Goal: Communication & Community: Answer question/provide support

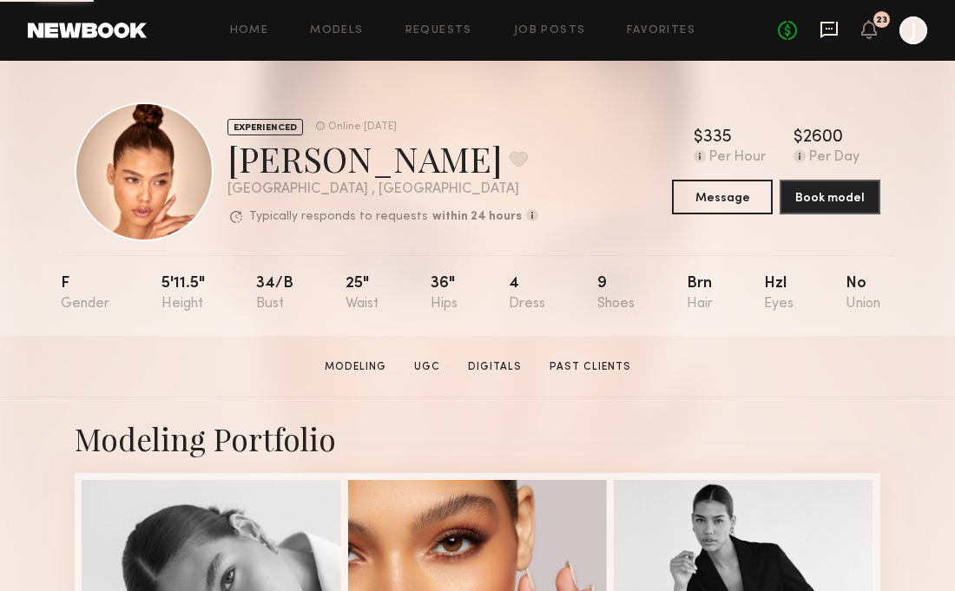
click at [825, 28] on icon at bounding box center [828, 29] width 7 height 2
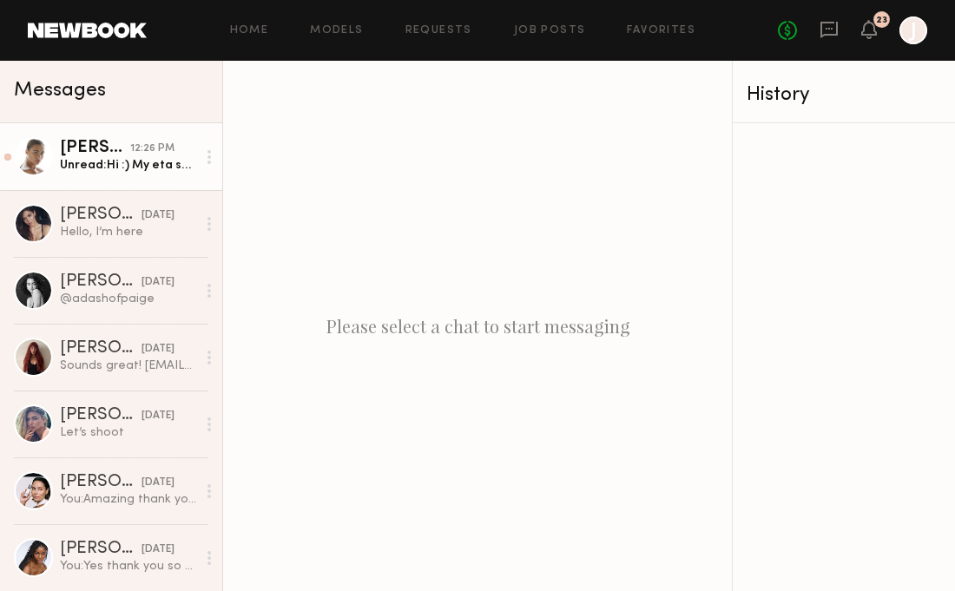
click at [106, 162] on div "Unread: Hi :) My eta says 1:10. See you soon!" at bounding box center [128, 165] width 136 height 16
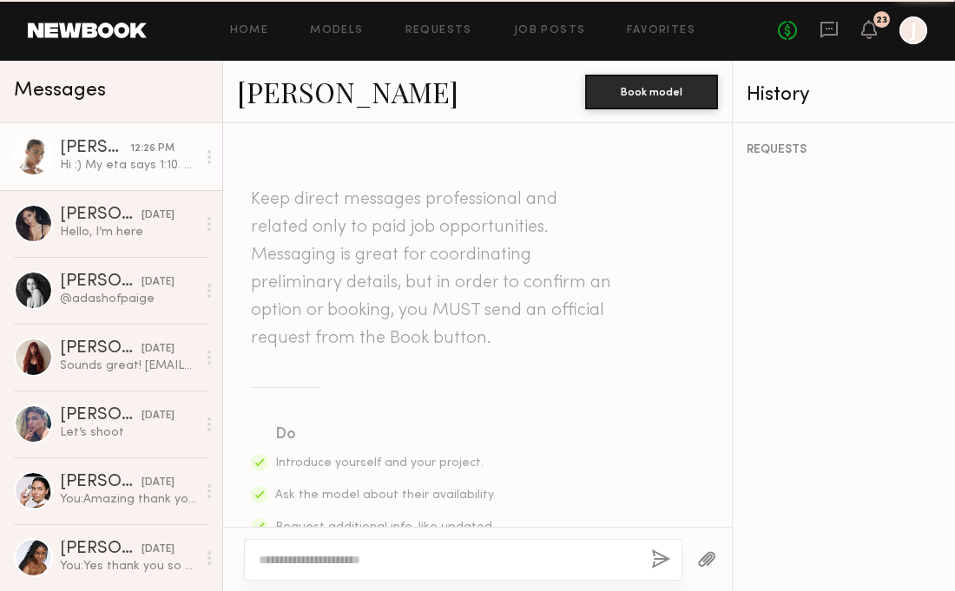
scroll to position [1388, 0]
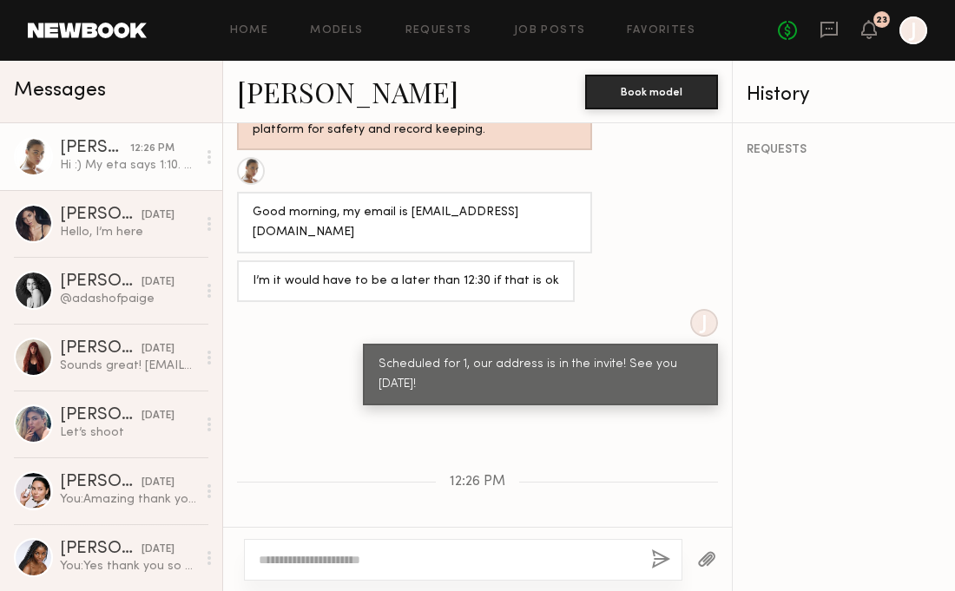
click at [391, 553] on textarea at bounding box center [448, 559] width 378 height 17
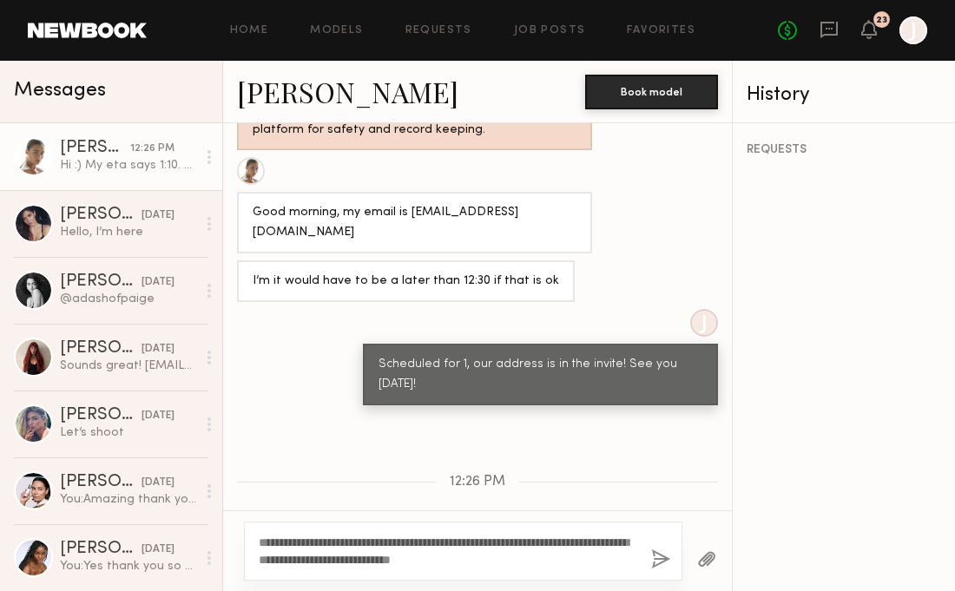
type textarea "**********"
click at [659, 563] on button "button" at bounding box center [660, 560] width 19 height 22
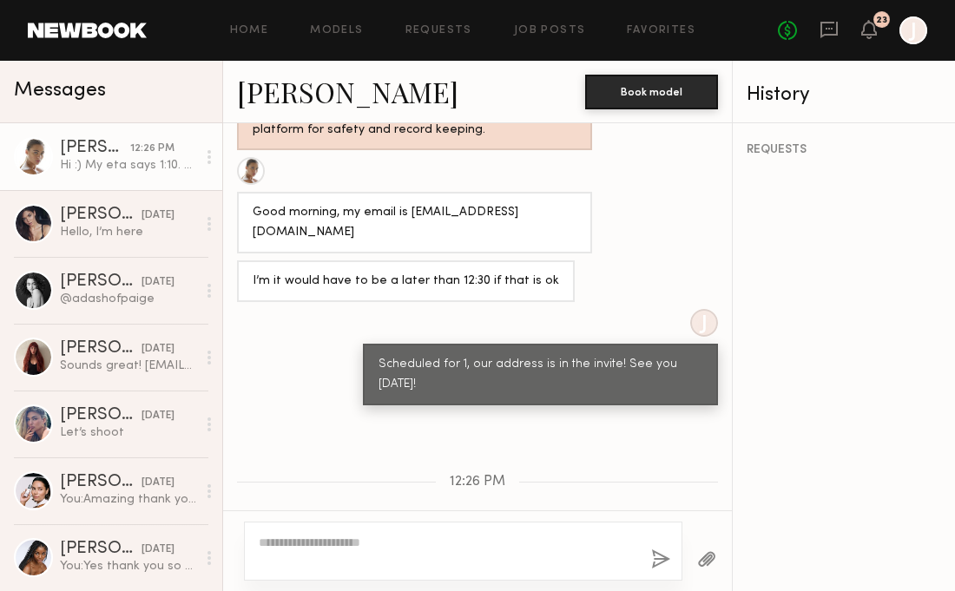
scroll to position [1623, 0]
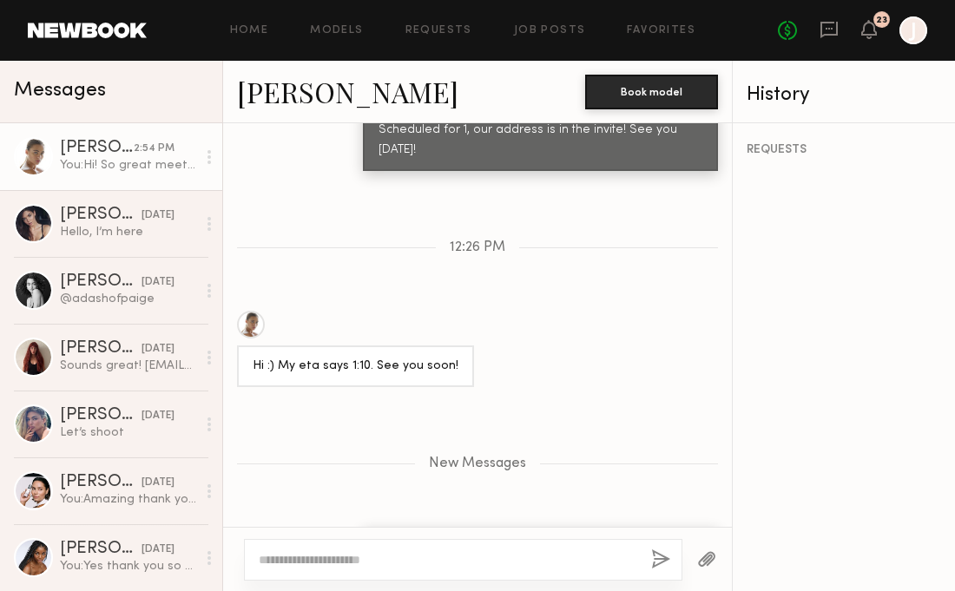
drag, startPoint x: 698, startPoint y: 487, endPoint x: 432, endPoint y: 458, distance: 267.1
click at [432, 527] on div "Hi! So great meeting you [DATE], are you able to send over a pic of your hands …" at bounding box center [540, 568] width 355 height 82
copy div "Hi! So great meeting you [DATE], are you able to send over a pic of your hands …"
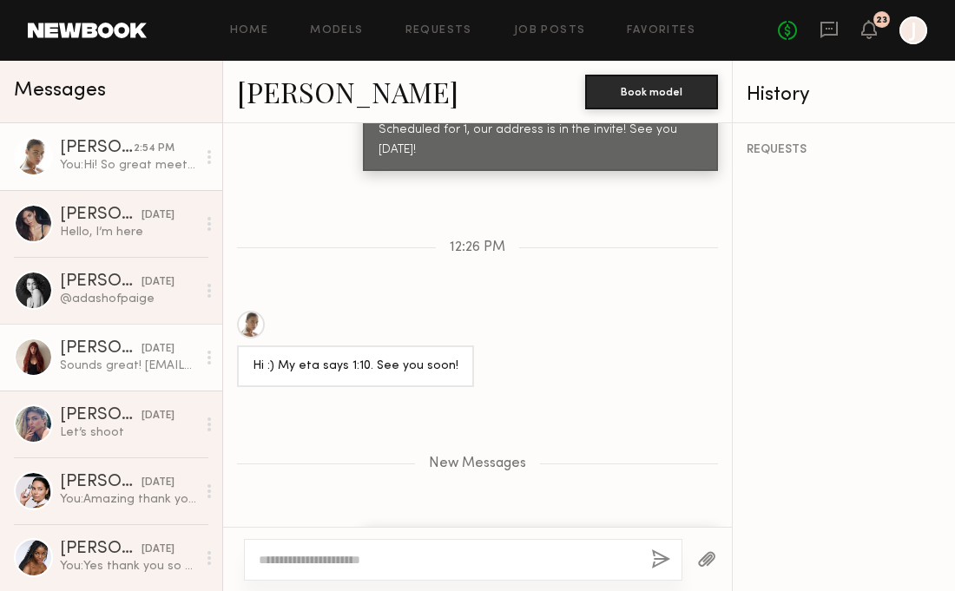
click at [158, 371] on div "Sounds great! [EMAIL_ADDRESS][DOMAIN_NAME]" at bounding box center [128, 366] width 136 height 16
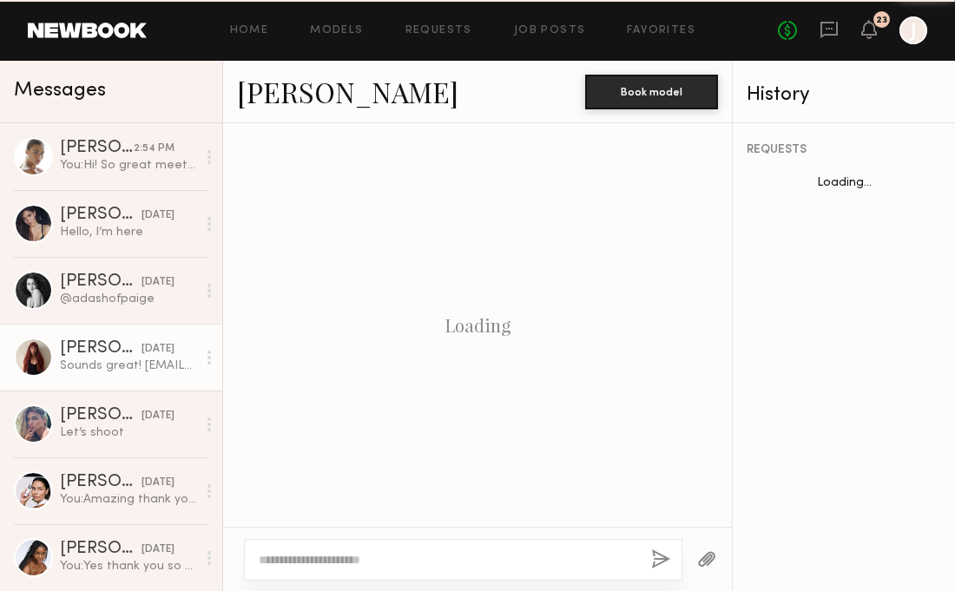
scroll to position [938, 0]
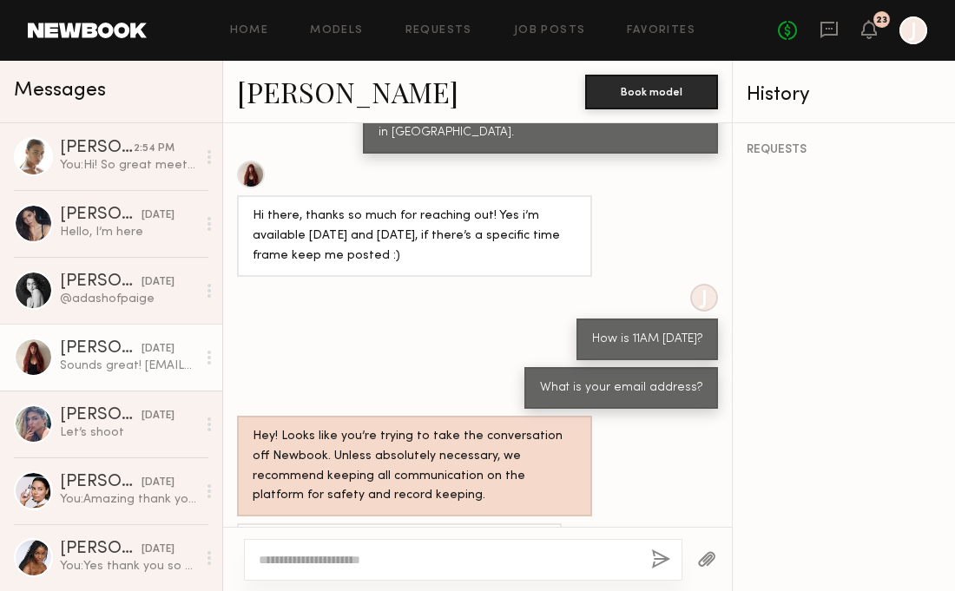
click at [355, 556] on textarea at bounding box center [448, 559] width 378 height 17
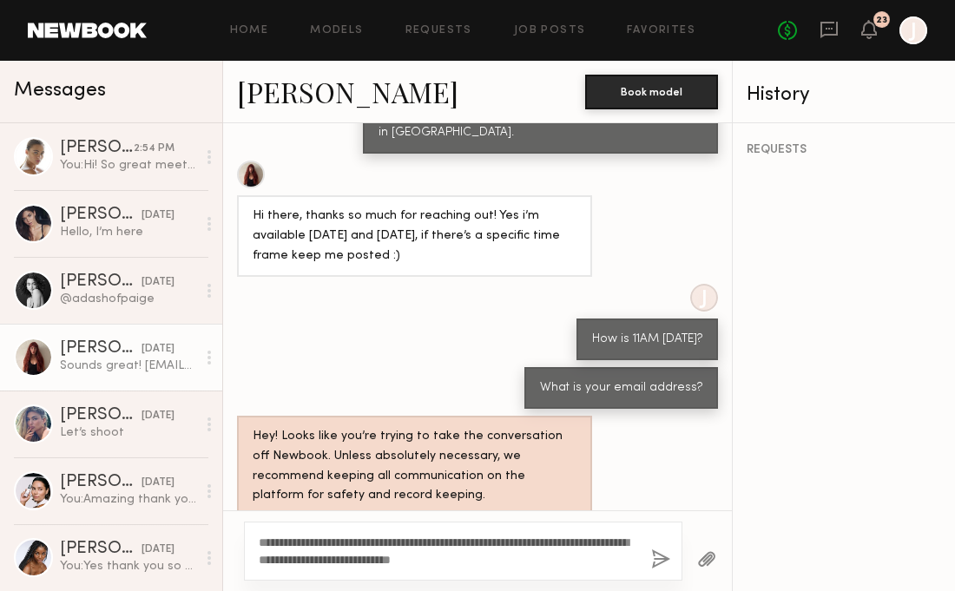
click at [415, 541] on textarea "**********" at bounding box center [448, 551] width 378 height 35
type textarea "**********"
click at [665, 559] on button "button" at bounding box center [660, 560] width 19 height 22
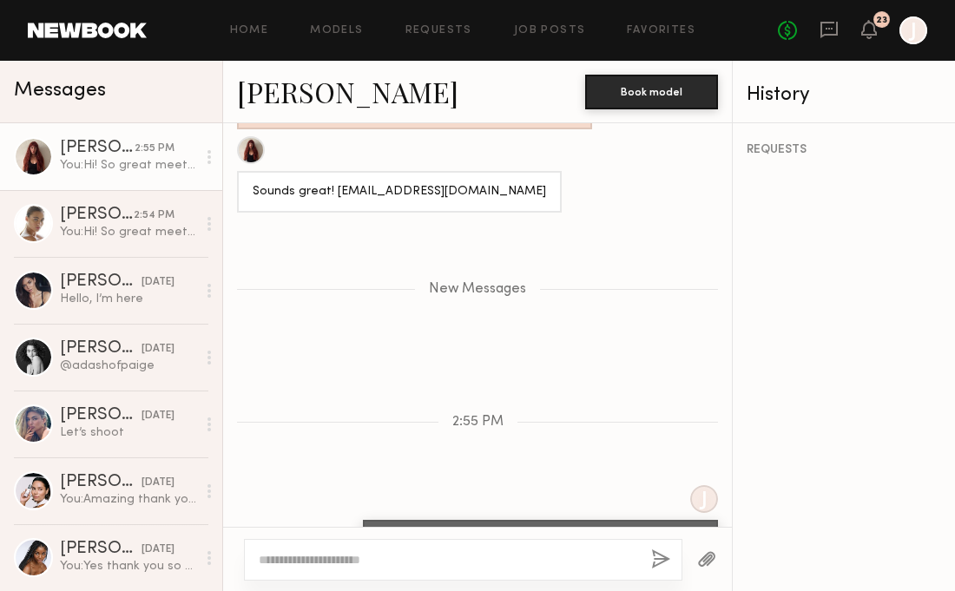
scroll to position [1341, 0]
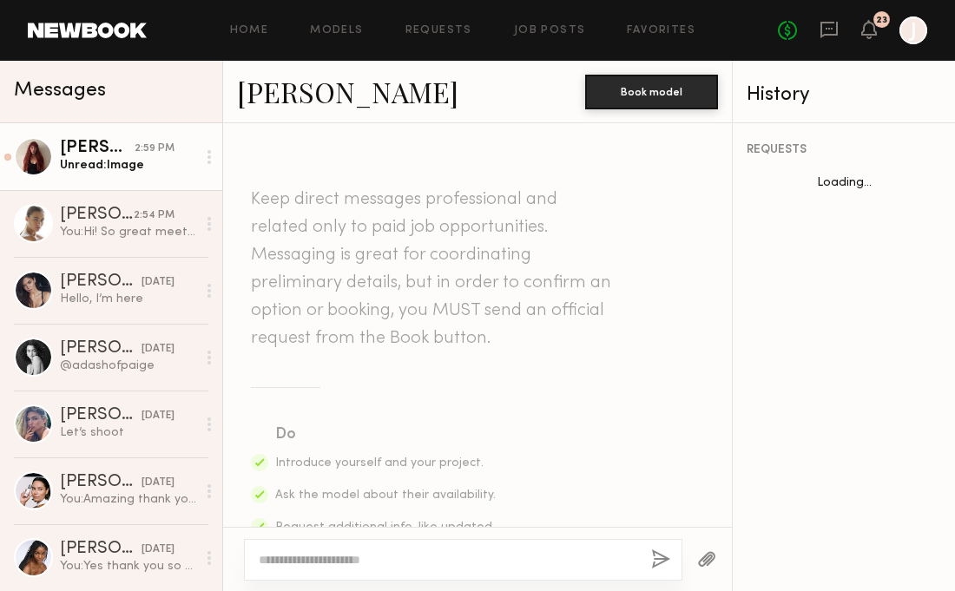
scroll to position [1624, 0]
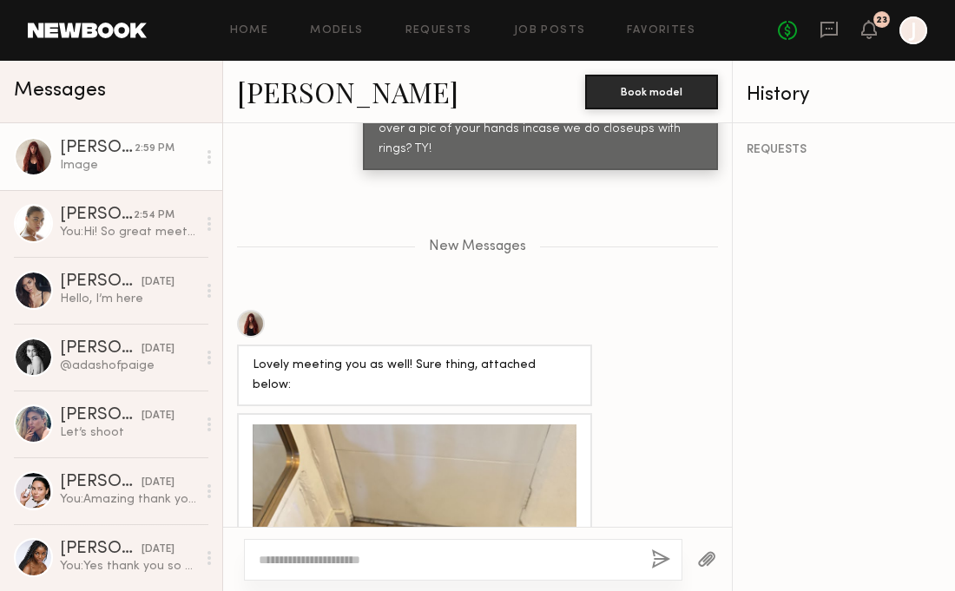
click at [482, 424] on div at bounding box center [415, 586] width 324 height 324
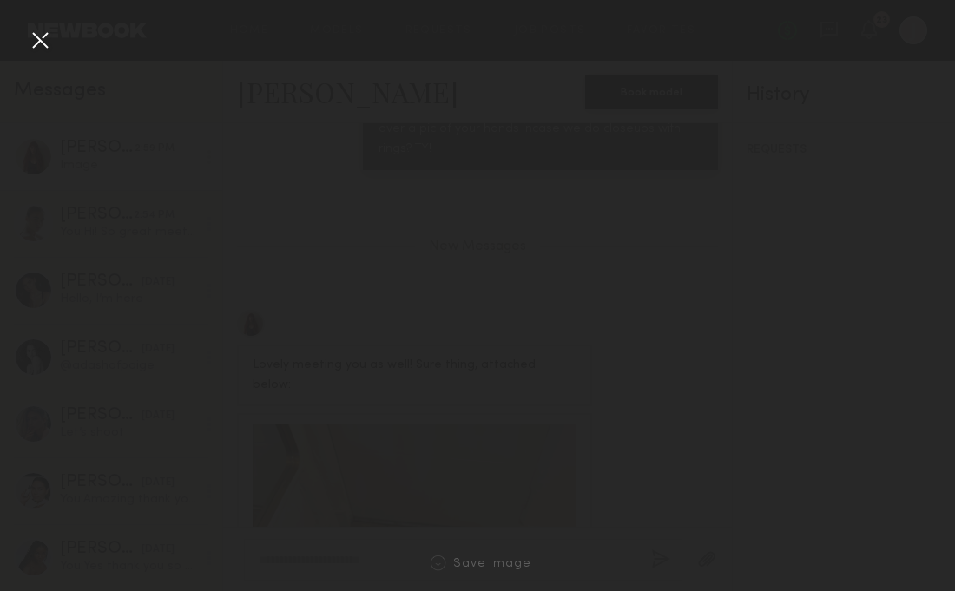
scroll to position [1811, 0]
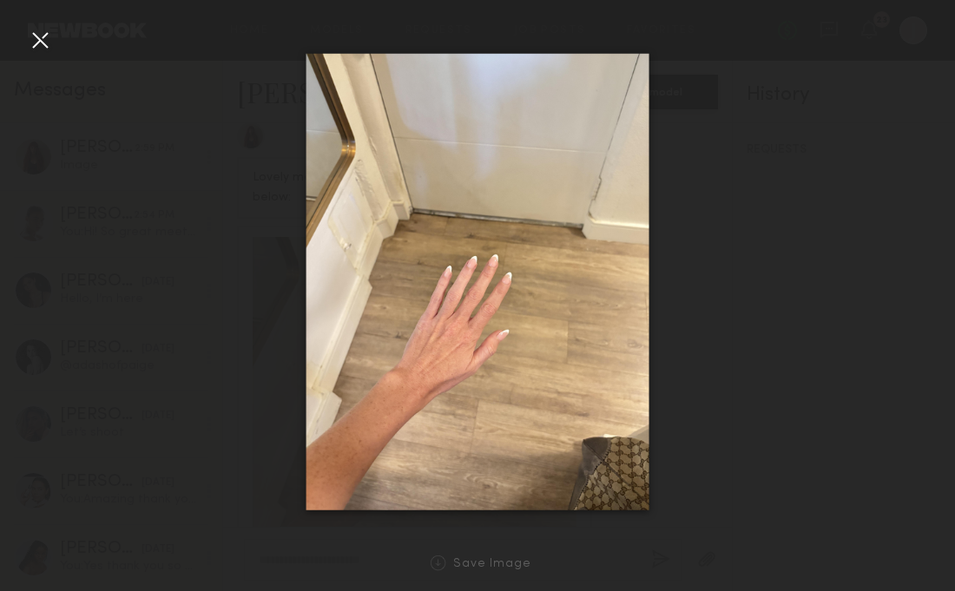
click at [43, 39] on div at bounding box center [40, 40] width 28 height 28
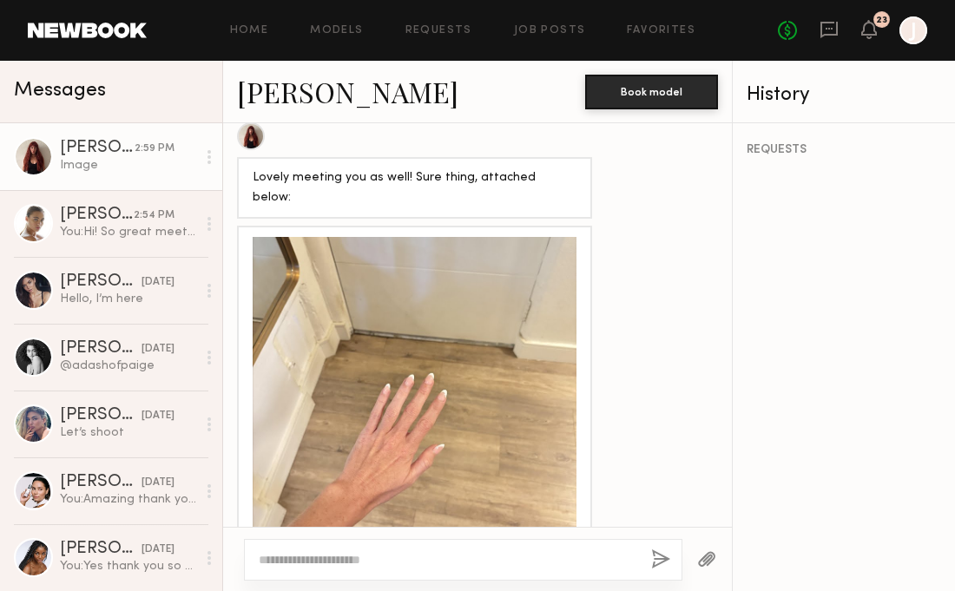
scroll to position [2148, 0]
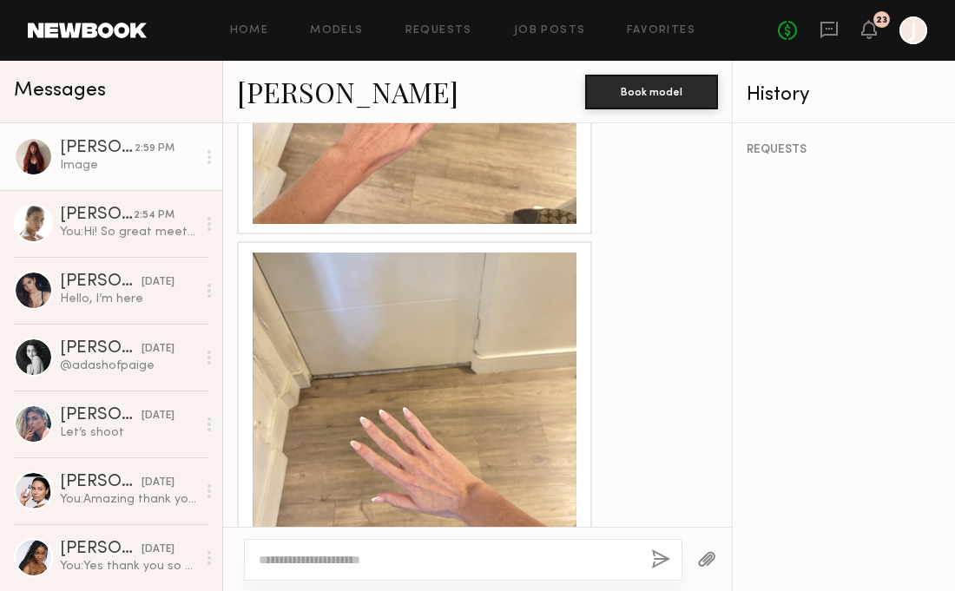
click at [296, 263] on div at bounding box center [415, 415] width 324 height 324
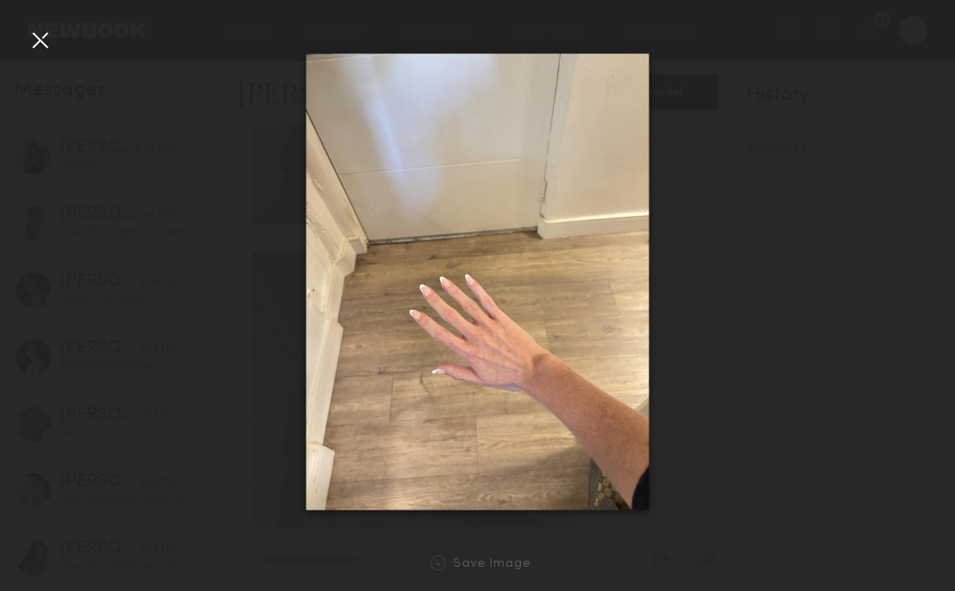
click at [40, 46] on div at bounding box center [40, 40] width 28 height 28
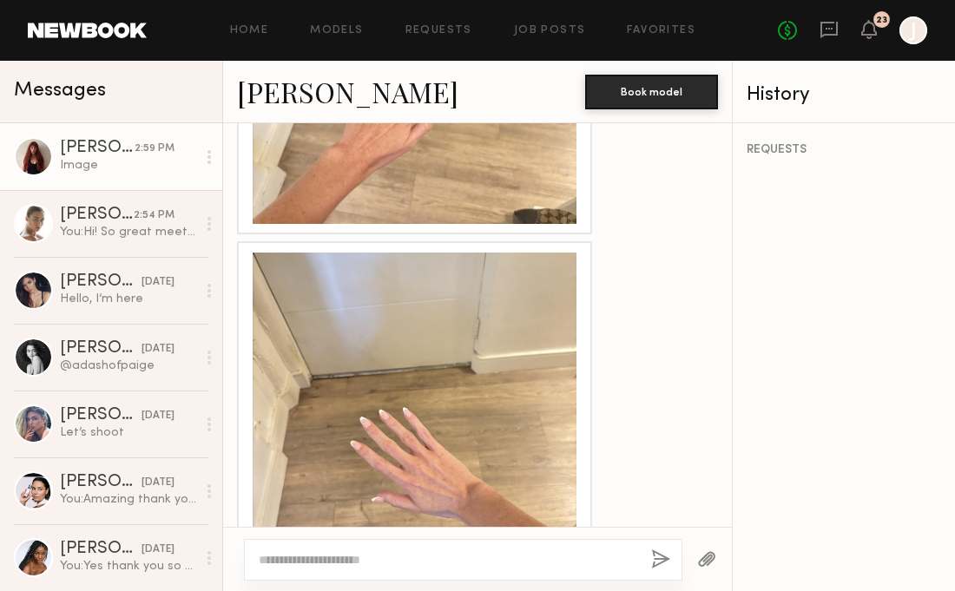
click at [386, 572] on div at bounding box center [463, 560] width 438 height 42
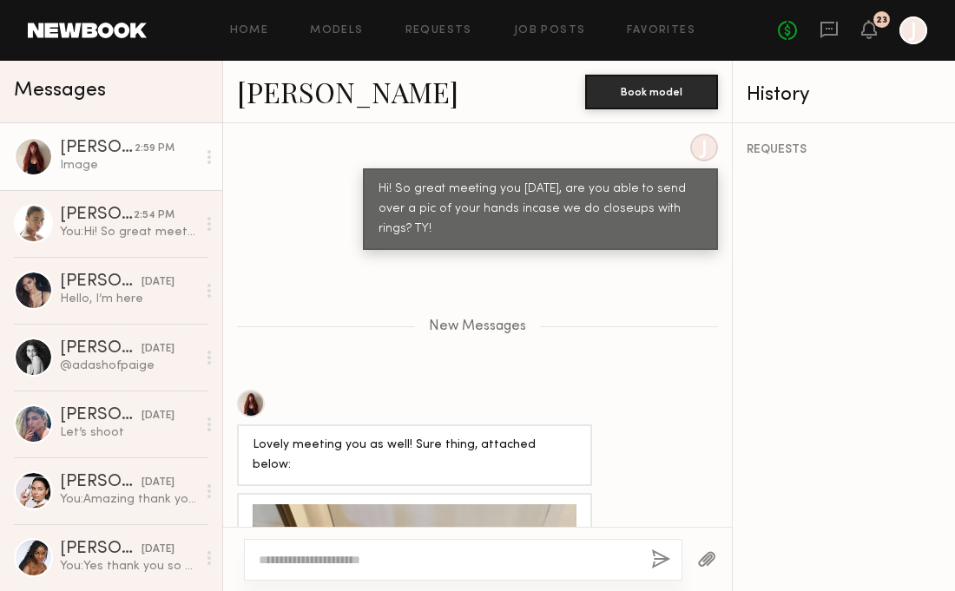
scroll to position [1552, 0]
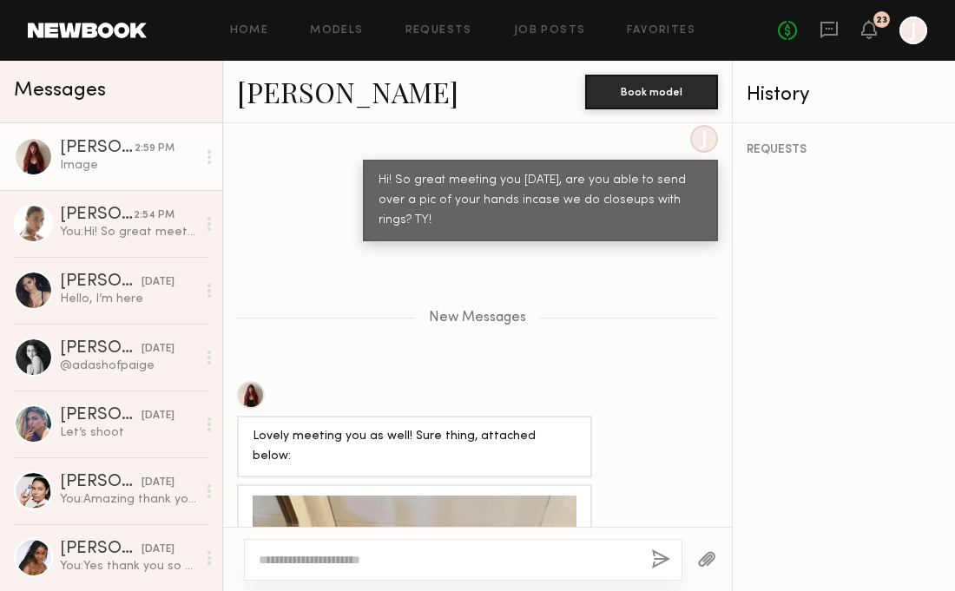
click at [384, 570] on div at bounding box center [463, 560] width 438 height 42
click at [378, 562] on textarea at bounding box center [448, 559] width 378 height 17
type textarea "**********"
click at [653, 549] on button "button" at bounding box center [660, 560] width 19 height 22
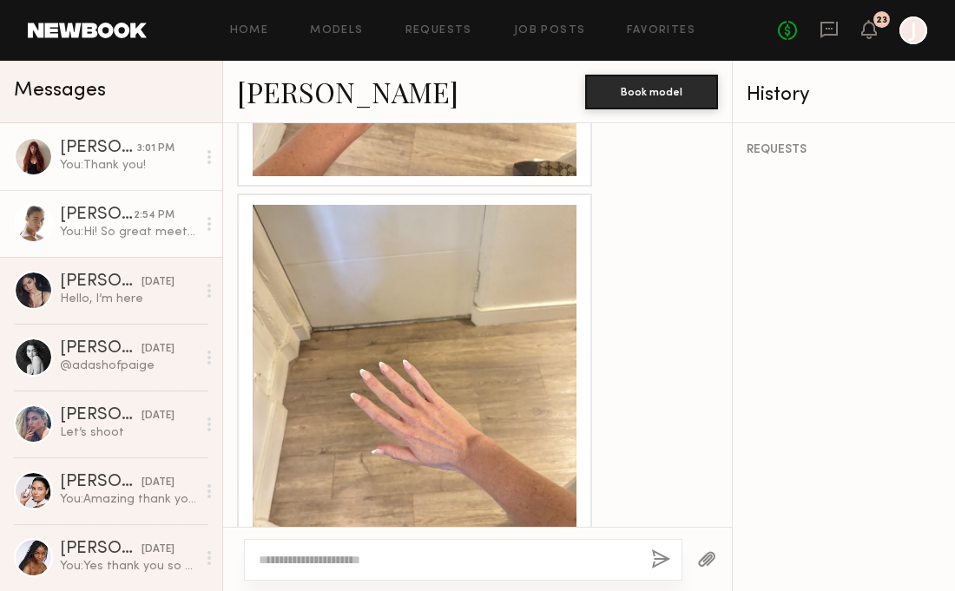
click at [95, 228] on div "You: Hi! So great meeting you today, are you able to send over a pic of your ha…" at bounding box center [128, 232] width 136 height 16
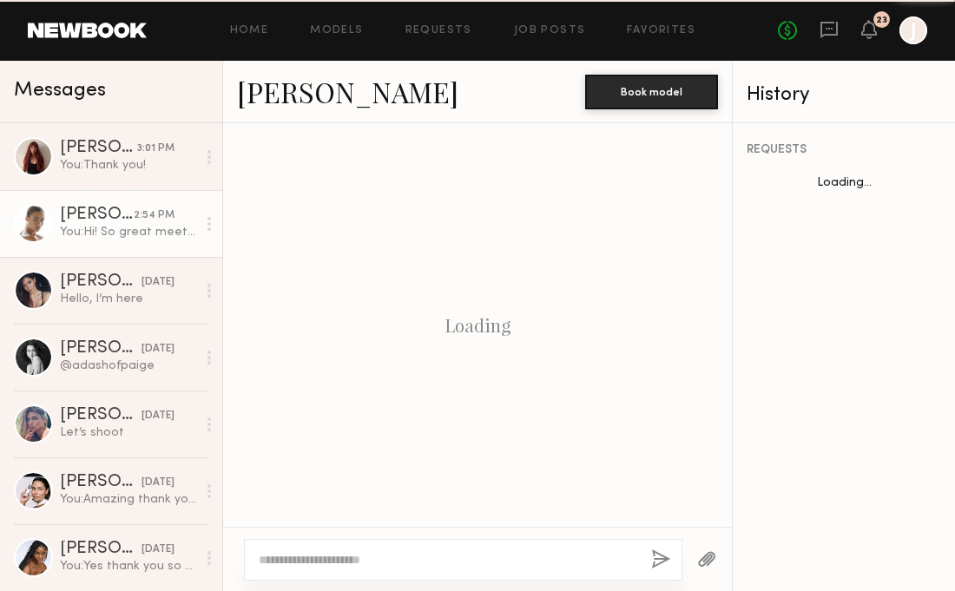
scroll to position [1491, 0]
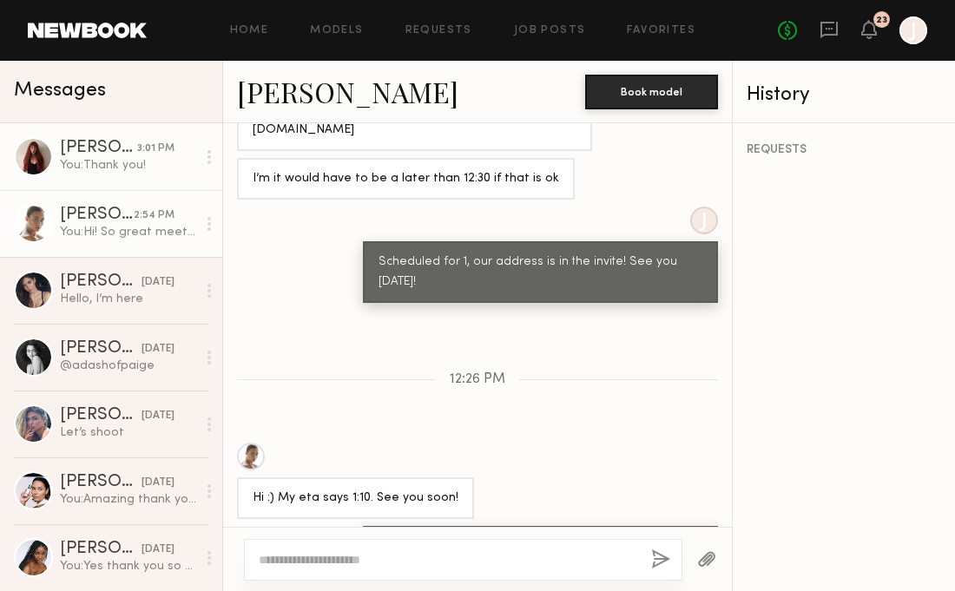
click at [95, 167] on div "You: Thank you!" at bounding box center [128, 165] width 136 height 16
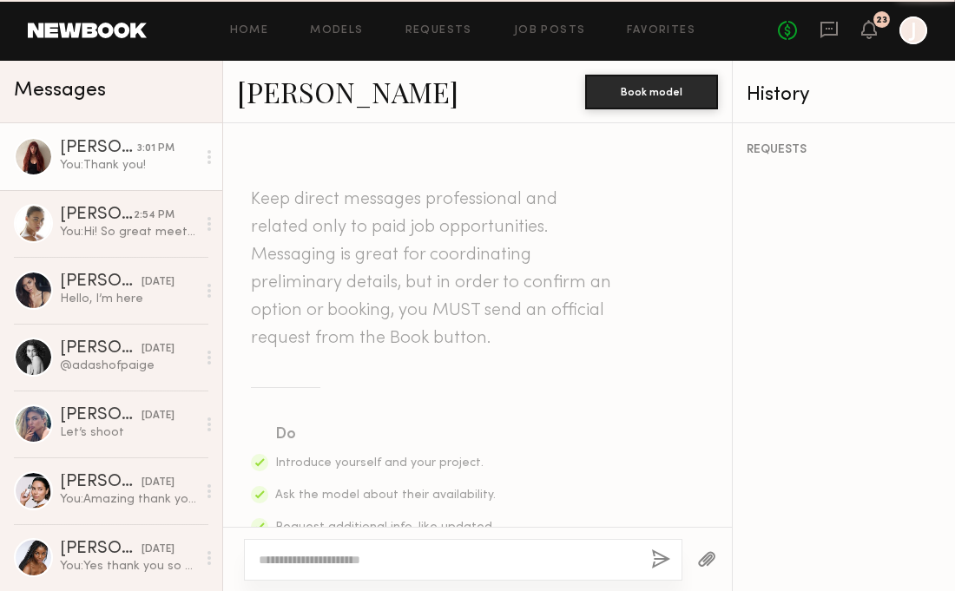
scroll to position [2064, 0]
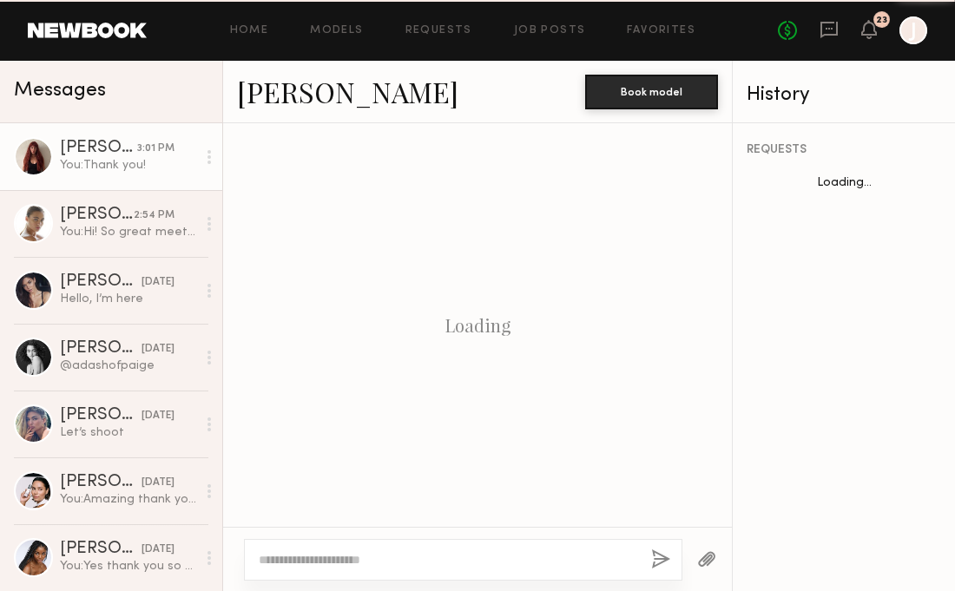
scroll to position [2064, 0]
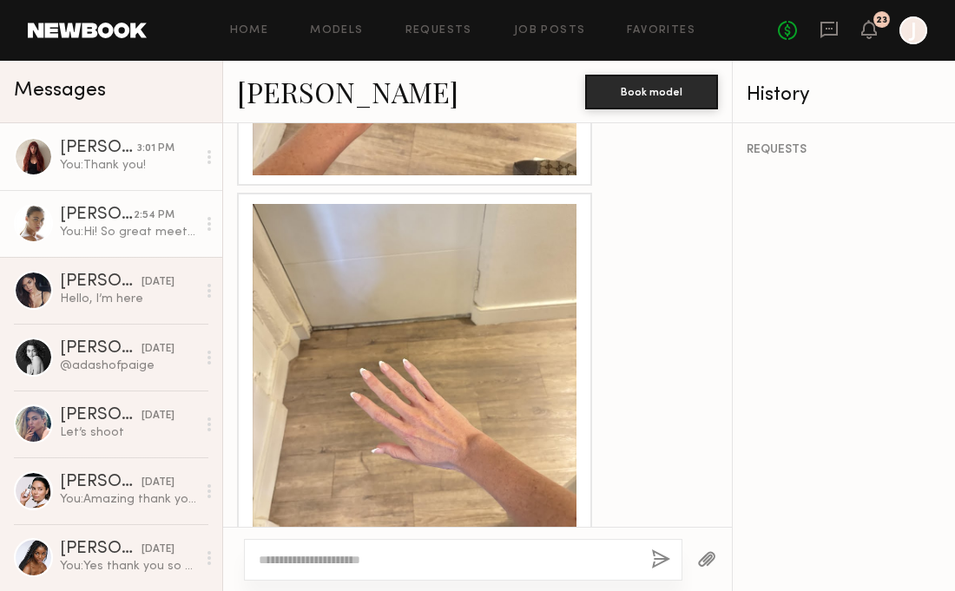
click at [117, 240] on div "You: Hi! So great meeting you [DATE], are you able to send over a pic of your h…" at bounding box center [128, 232] width 136 height 16
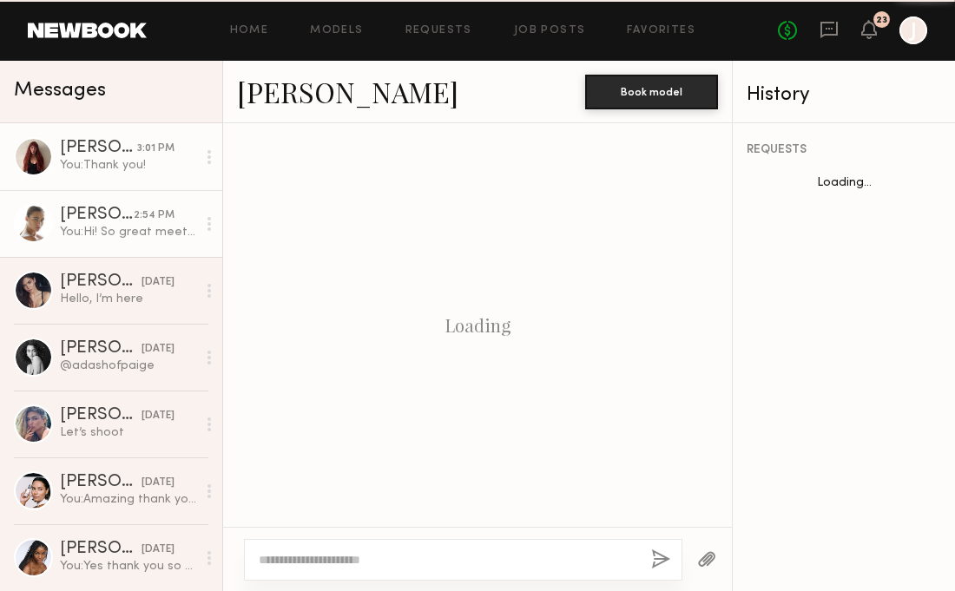
click at [126, 172] on div "You: Thank you!" at bounding box center [128, 165] width 136 height 16
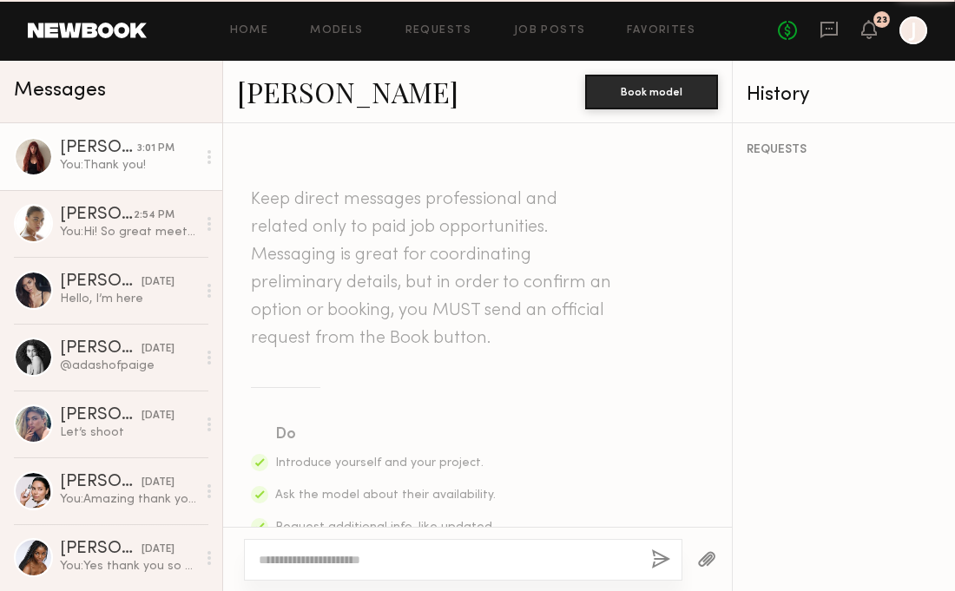
scroll to position [2064, 0]
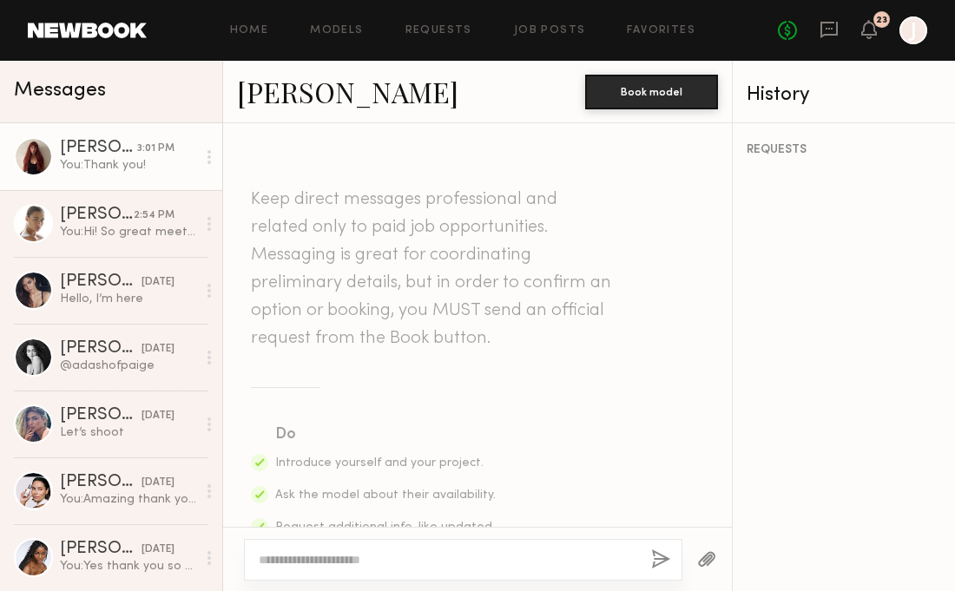
scroll to position [2064, 0]
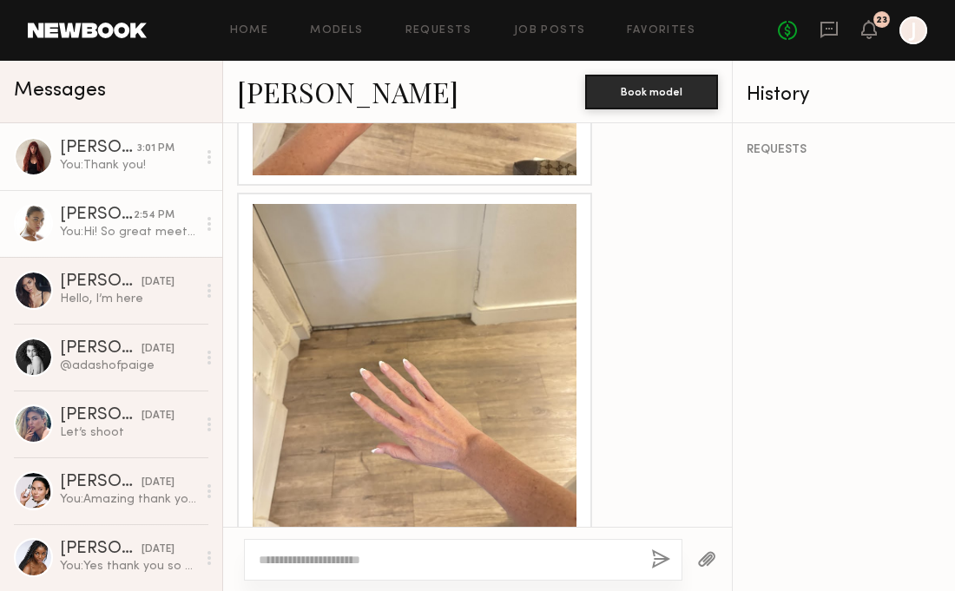
click at [103, 240] on div "You: Hi! So great meeting you [DATE], are you able to send over a pic of your h…" at bounding box center [128, 232] width 136 height 16
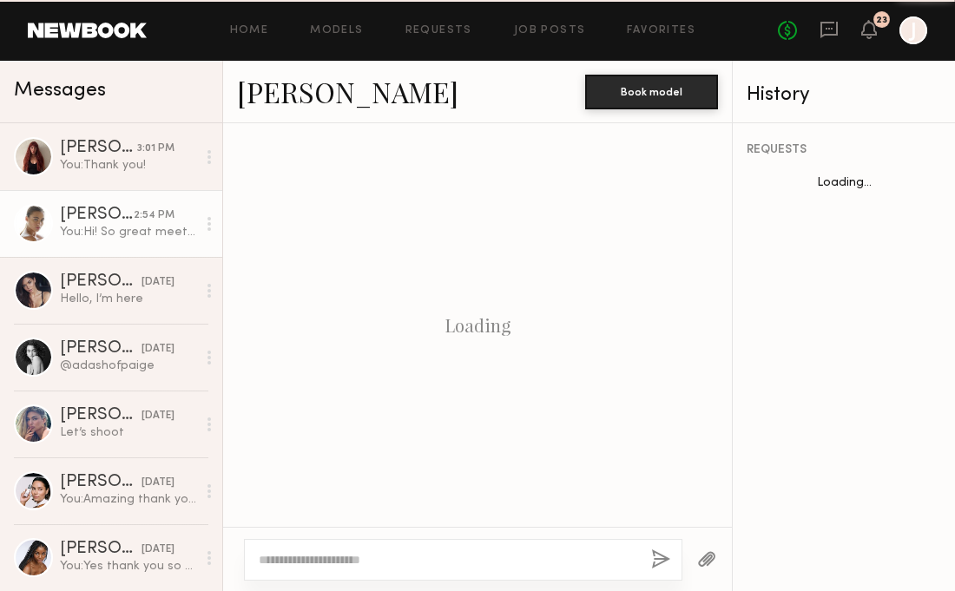
scroll to position [1491, 0]
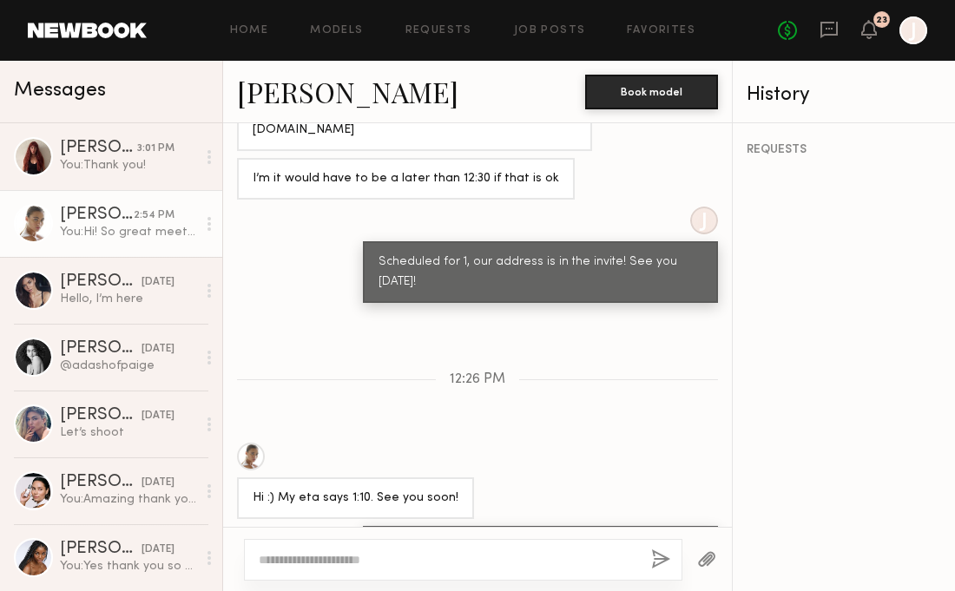
click at [271, 102] on link "[PERSON_NAME]" at bounding box center [347, 91] width 221 height 37
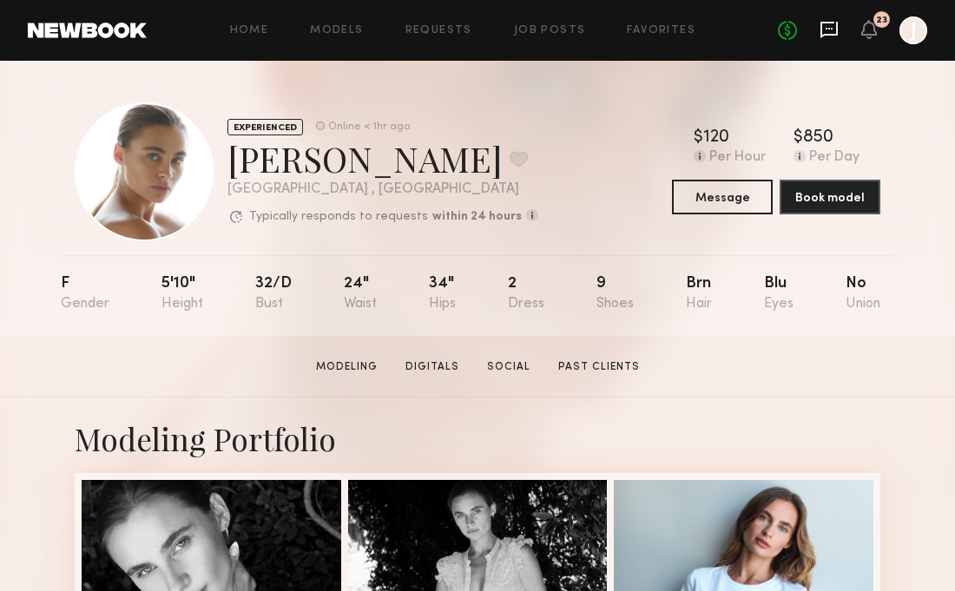
click at [829, 27] on icon at bounding box center [828, 29] width 19 height 19
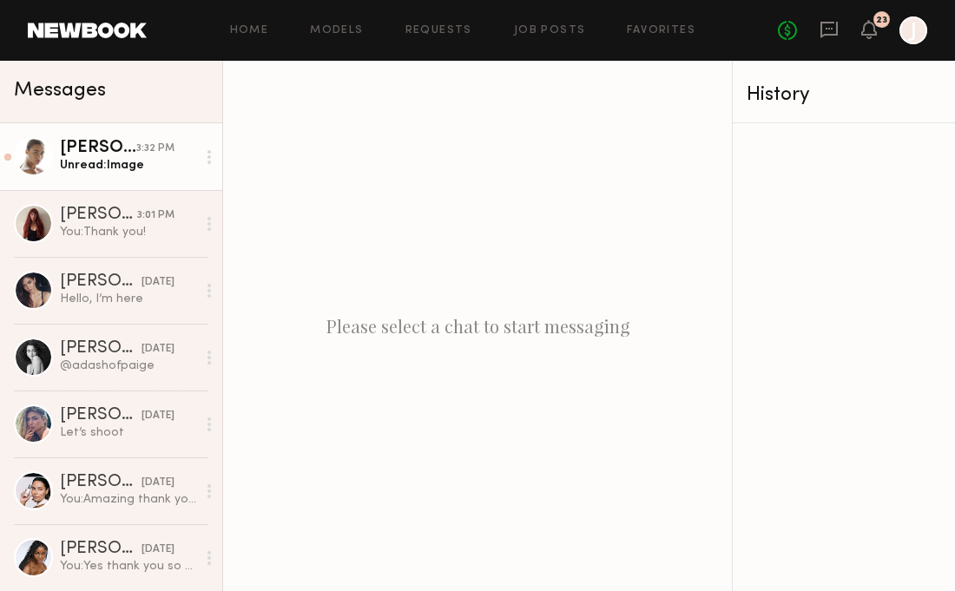
click at [137, 159] on div "Unread: Image" at bounding box center [128, 165] width 136 height 16
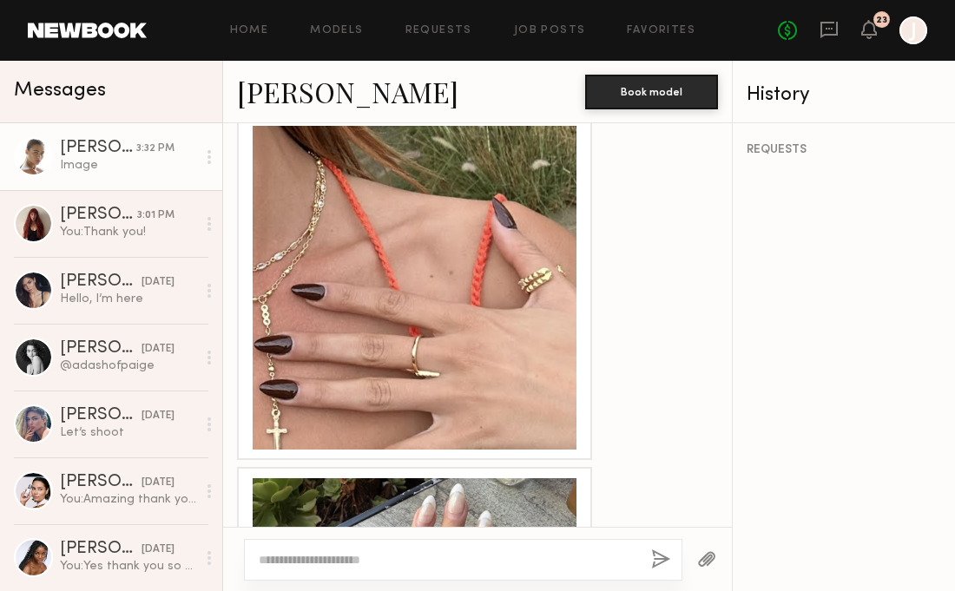
scroll to position [1550, 0]
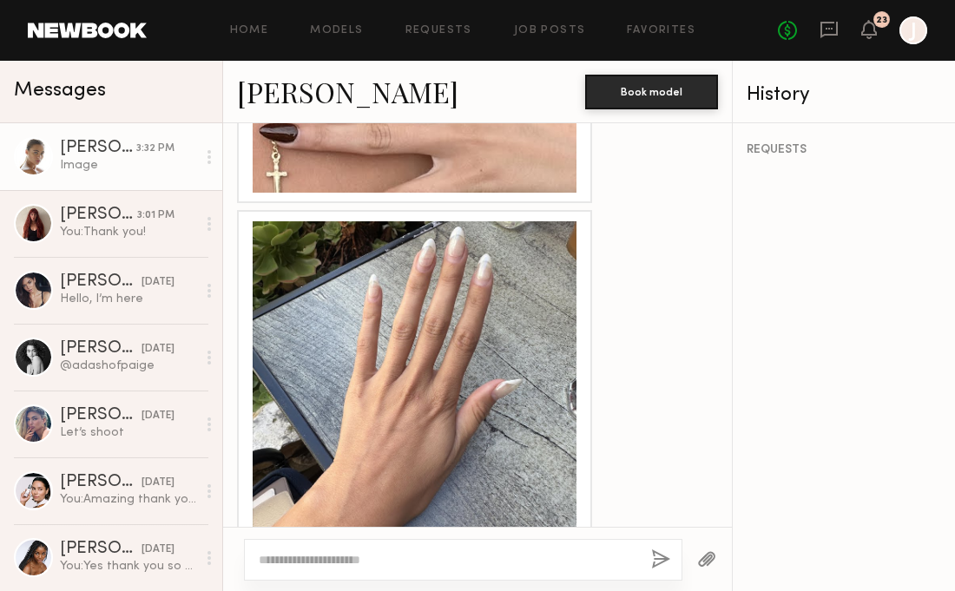
click at [436, 348] on div at bounding box center [415, 383] width 324 height 324
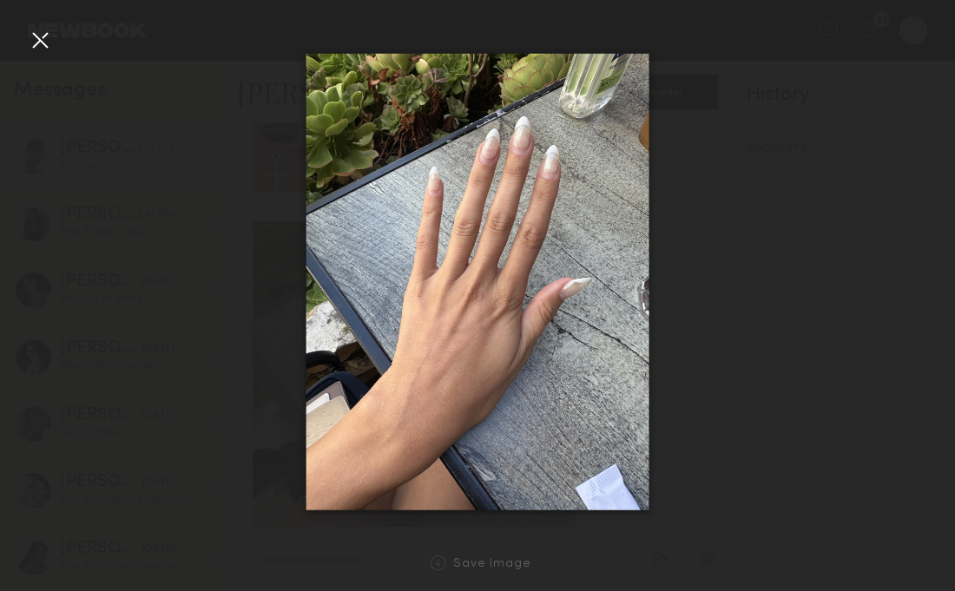
click at [690, 484] on div at bounding box center [477, 282] width 955 height 508
click at [37, 35] on div at bounding box center [40, 40] width 28 height 28
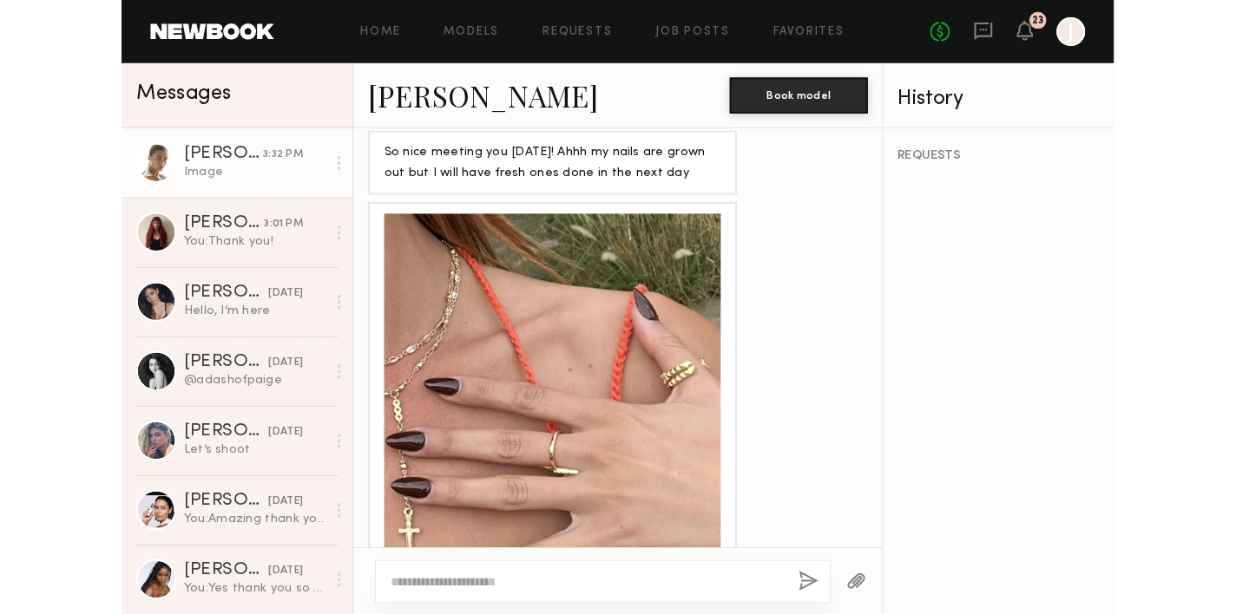
scroll to position [1212, 0]
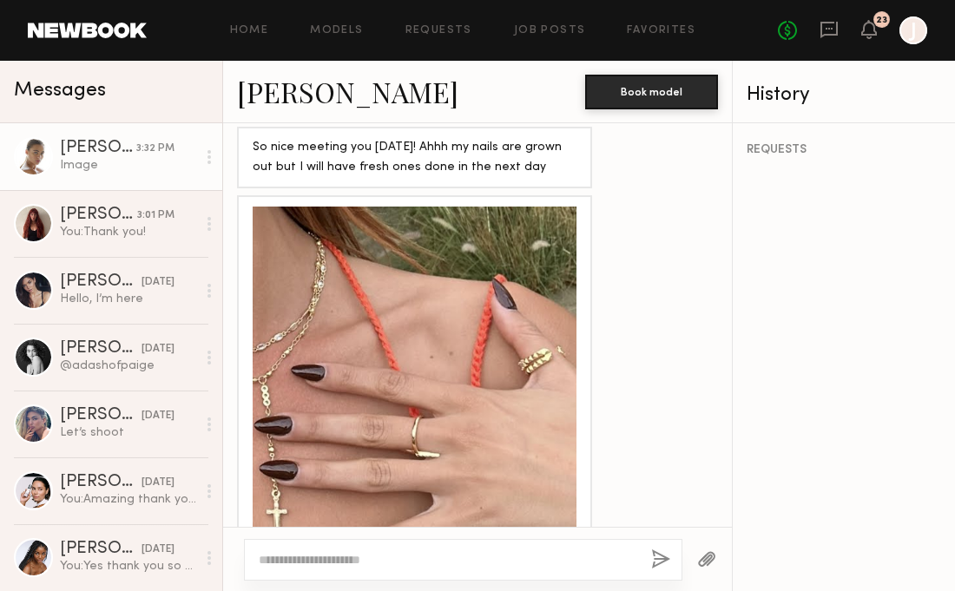
click at [465, 292] on div at bounding box center [415, 369] width 324 height 324
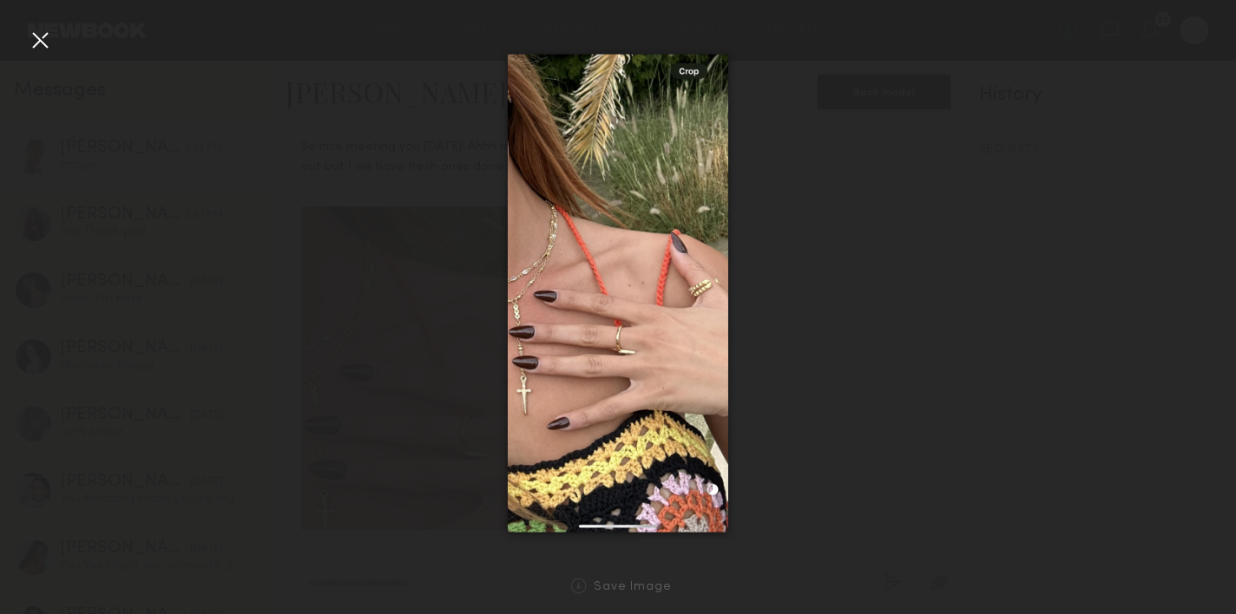
click at [835, 345] on div at bounding box center [618, 293] width 1236 height 531
click at [35, 38] on div at bounding box center [40, 40] width 28 height 28
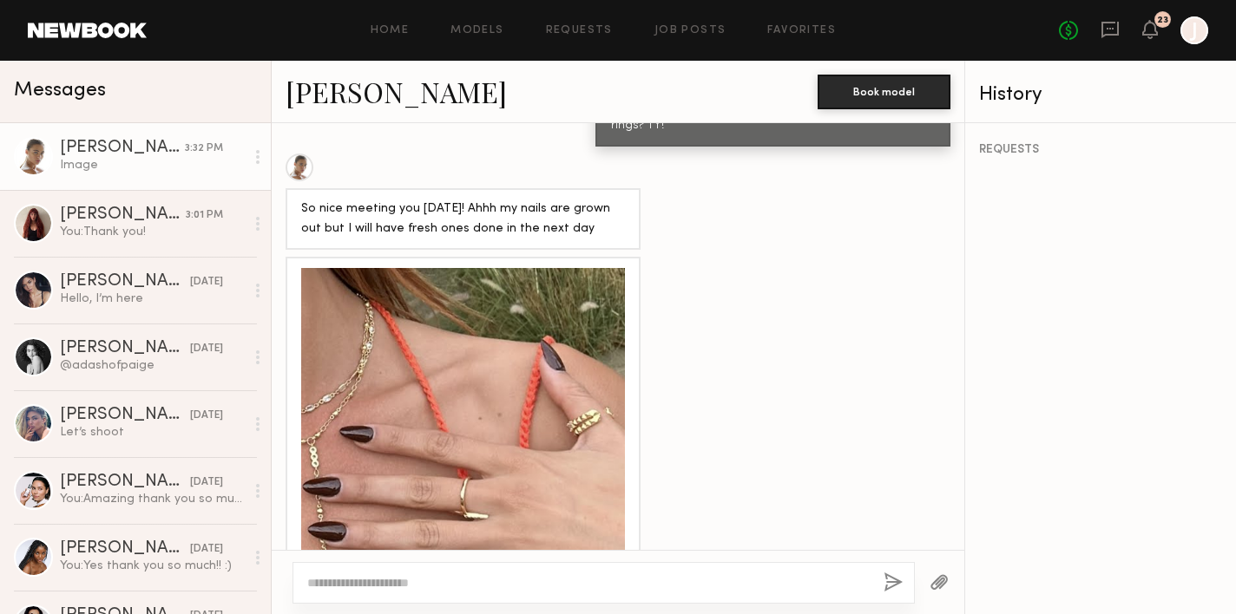
scroll to position [1526, 0]
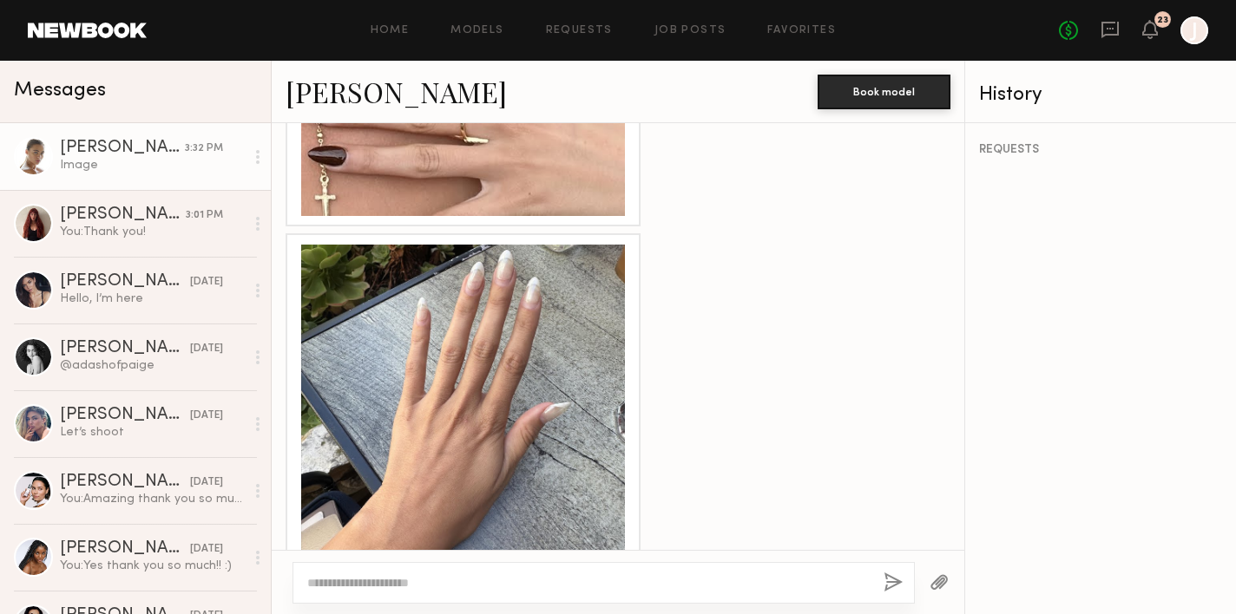
click at [508, 579] on textarea at bounding box center [588, 582] width 562 height 17
type textarea "*"
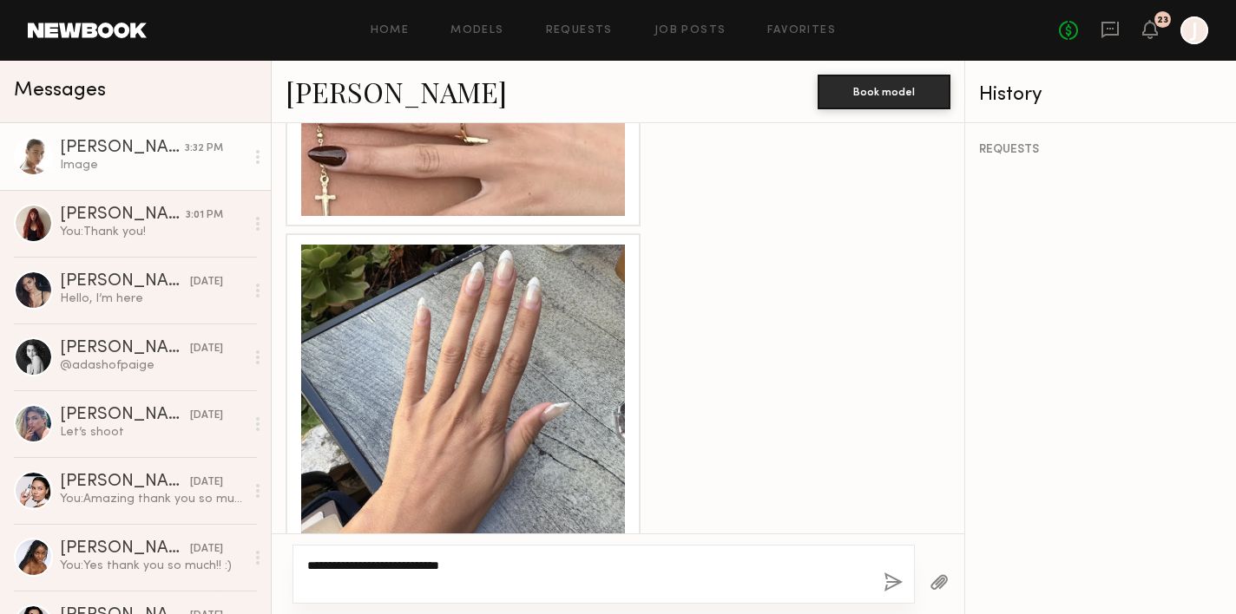
type textarea "**********"
click at [895, 582] on button "button" at bounding box center [892, 584] width 19 height 22
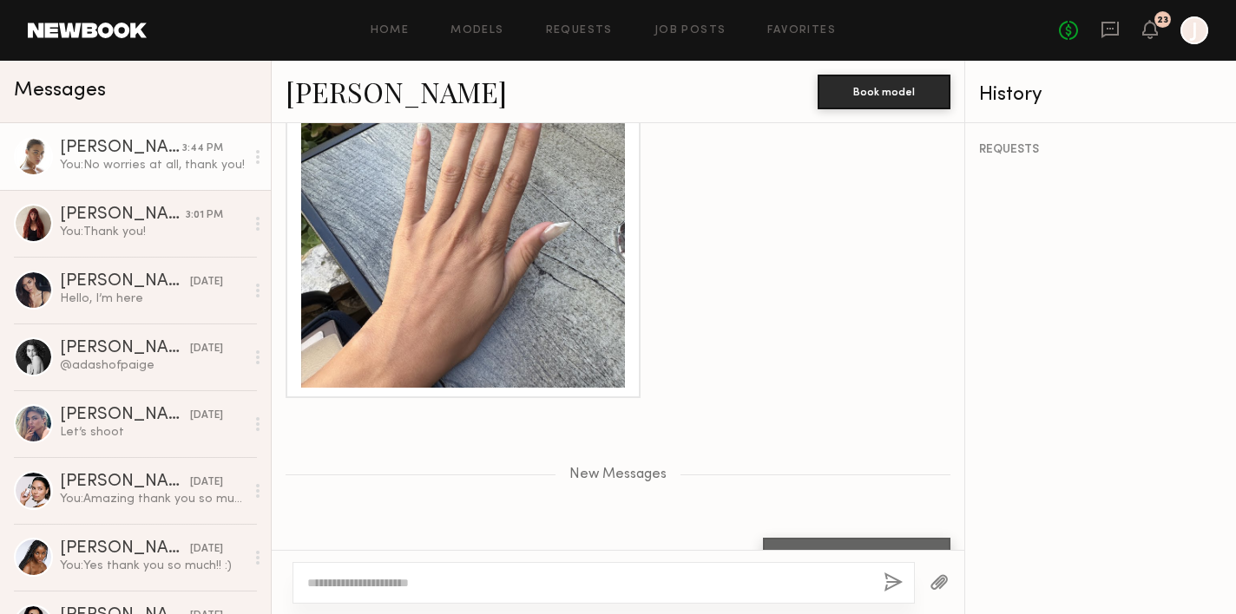
click at [563, 590] on div at bounding box center [603, 583] width 622 height 42
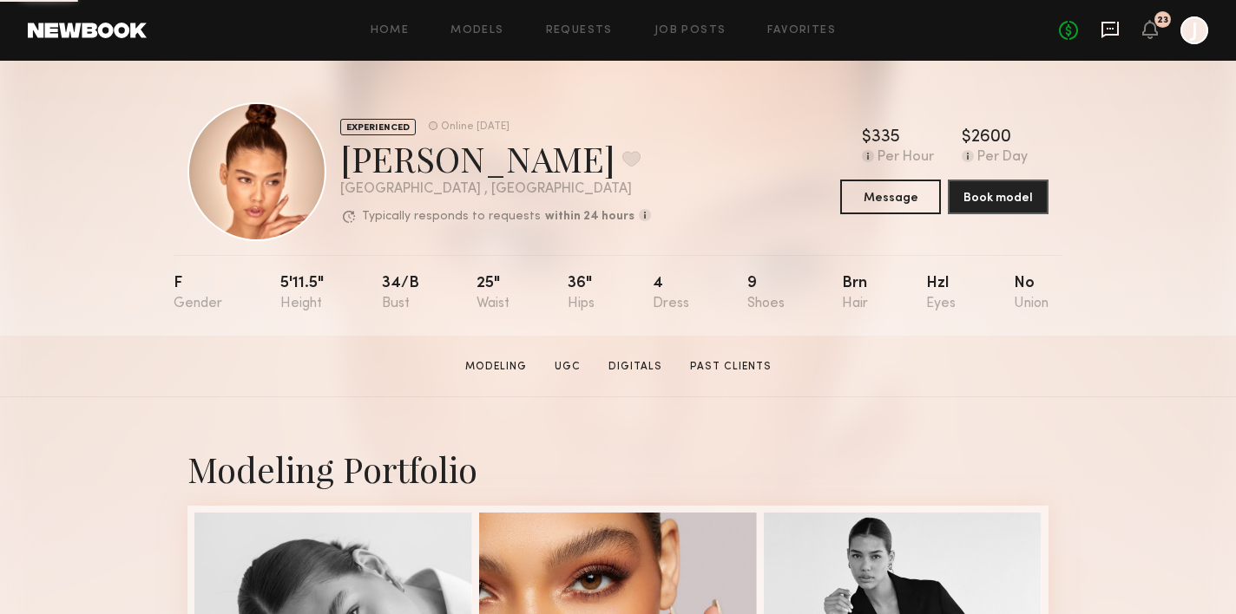
click at [1107, 28] on icon at bounding box center [1109, 29] width 7 height 2
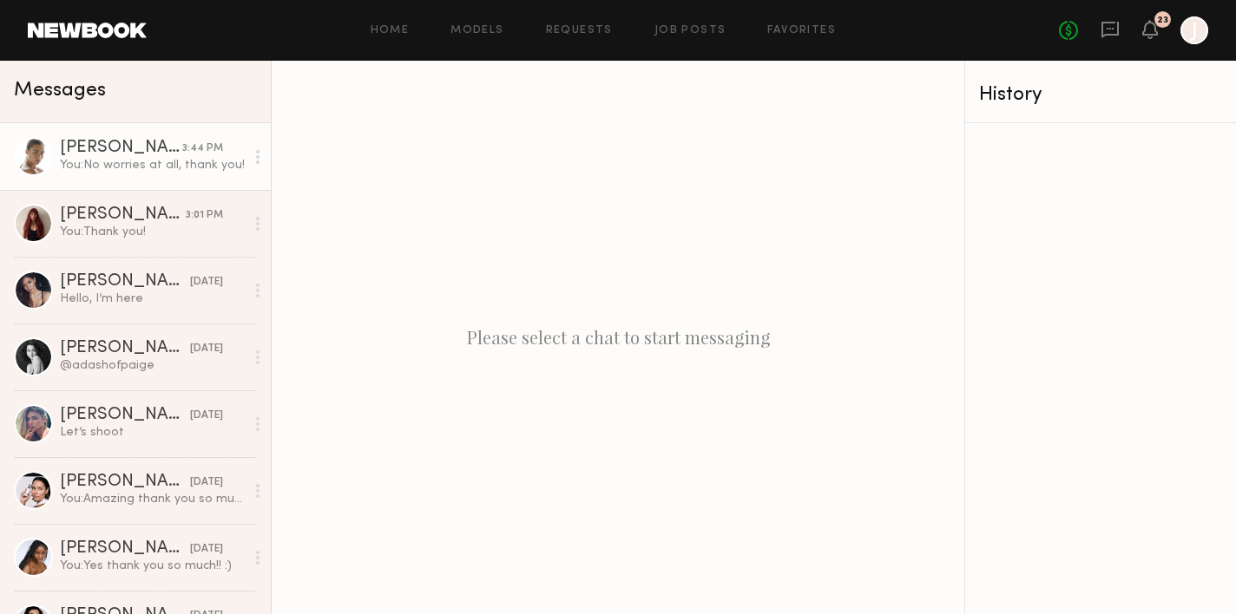
click at [128, 172] on div "You: No worries at all, thank you!" at bounding box center [152, 165] width 185 height 16
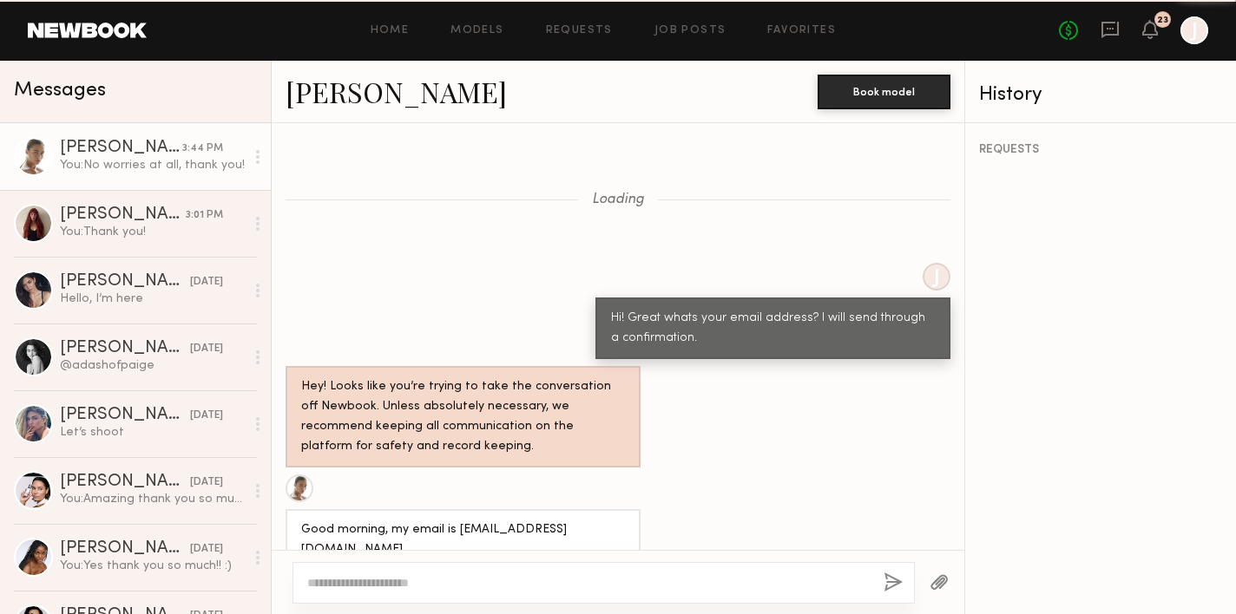
scroll to position [1341, 0]
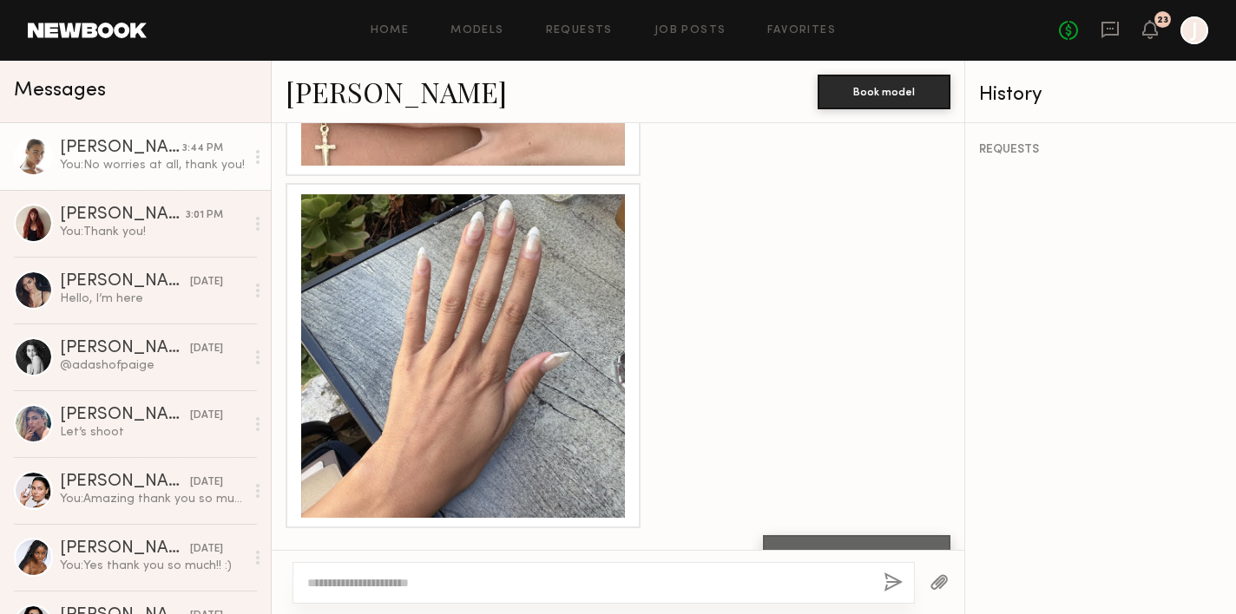
click at [515, 584] on div at bounding box center [618, 582] width 693 height 64
click at [475, 582] on textarea at bounding box center [588, 582] width 562 height 17
type textarea "*"
click at [638, 581] on textarea "**********" at bounding box center [588, 582] width 562 height 17
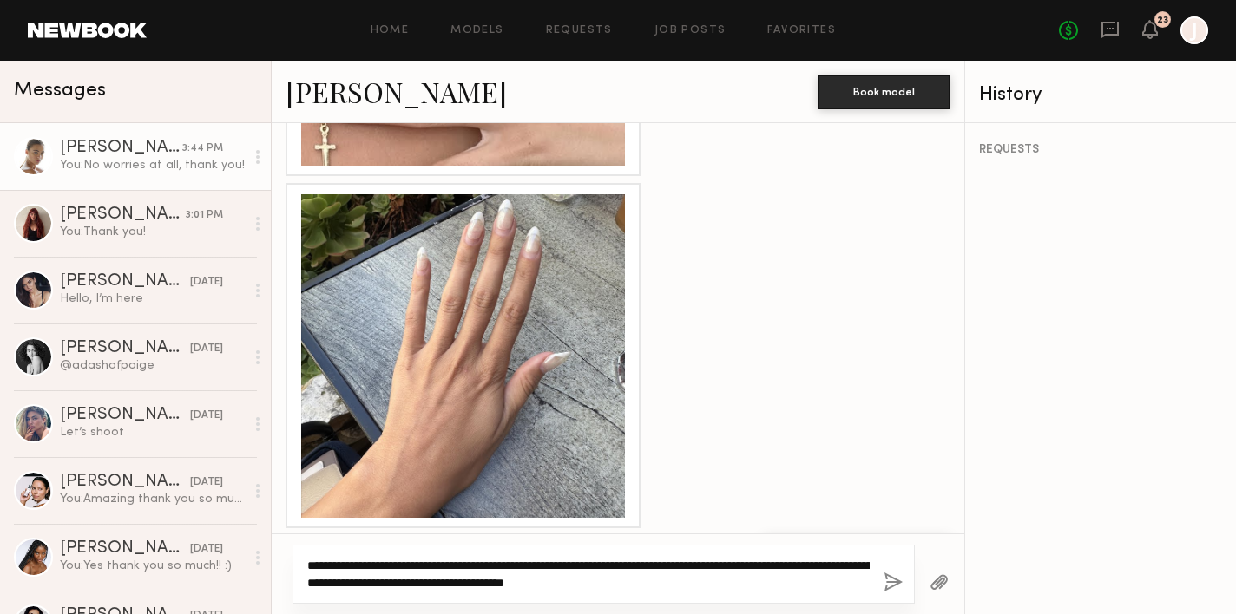
click at [791, 584] on textarea "**********" at bounding box center [588, 574] width 562 height 35
click at [762, 584] on textarea "**********" at bounding box center [588, 574] width 562 height 35
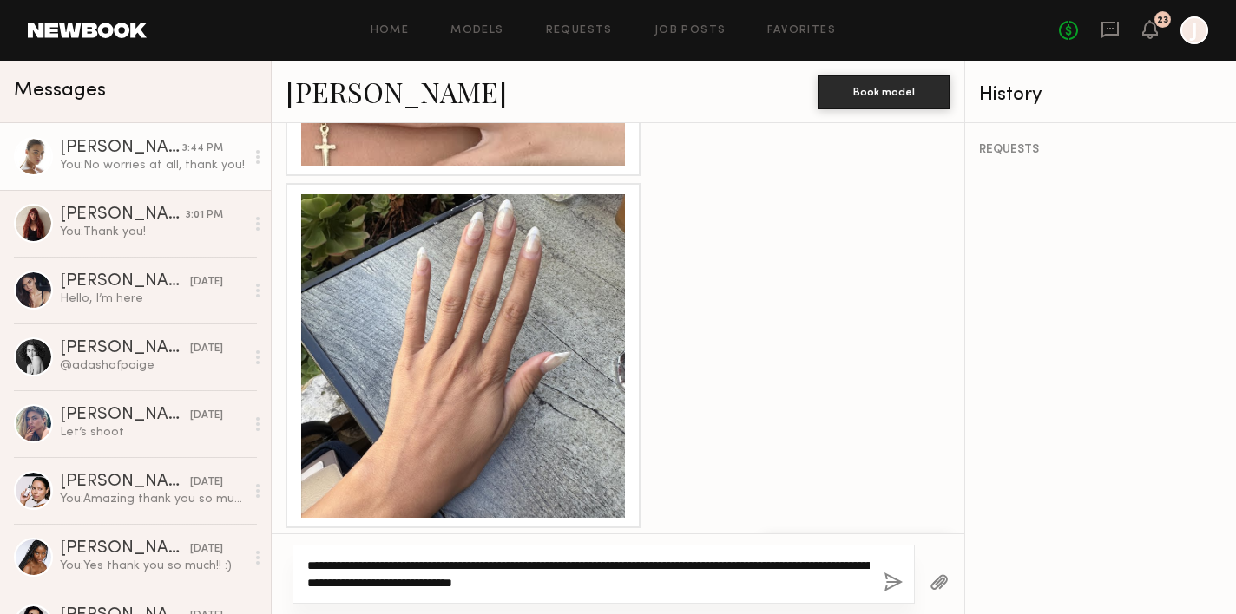
type textarea "**********"
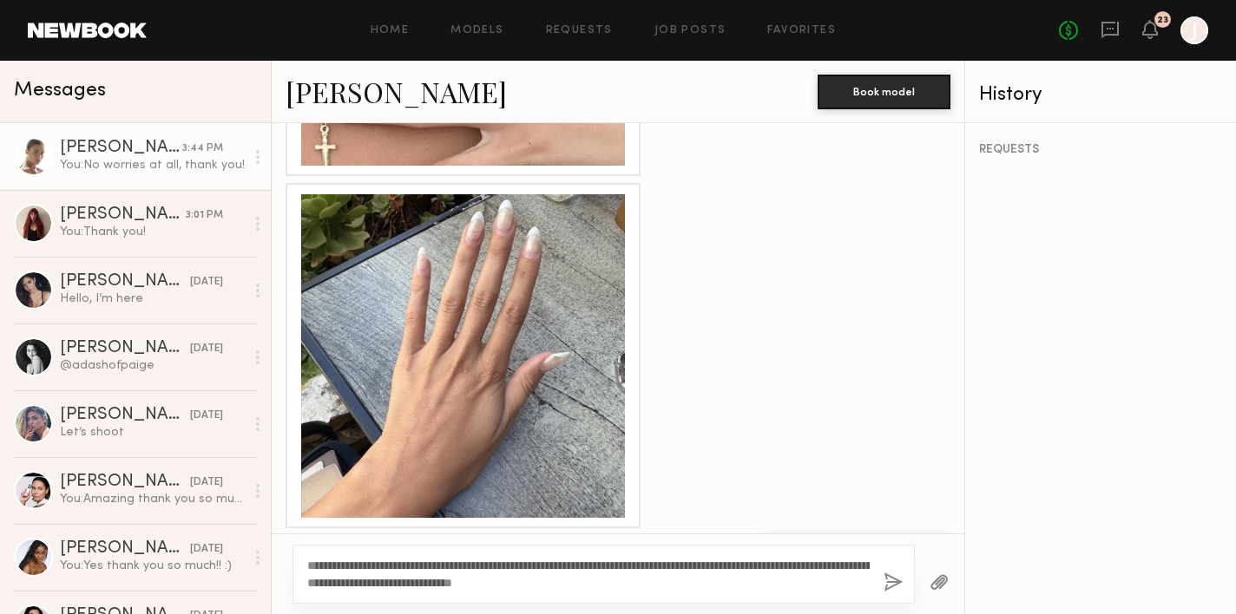
click at [890, 584] on button "button" at bounding box center [892, 584] width 19 height 22
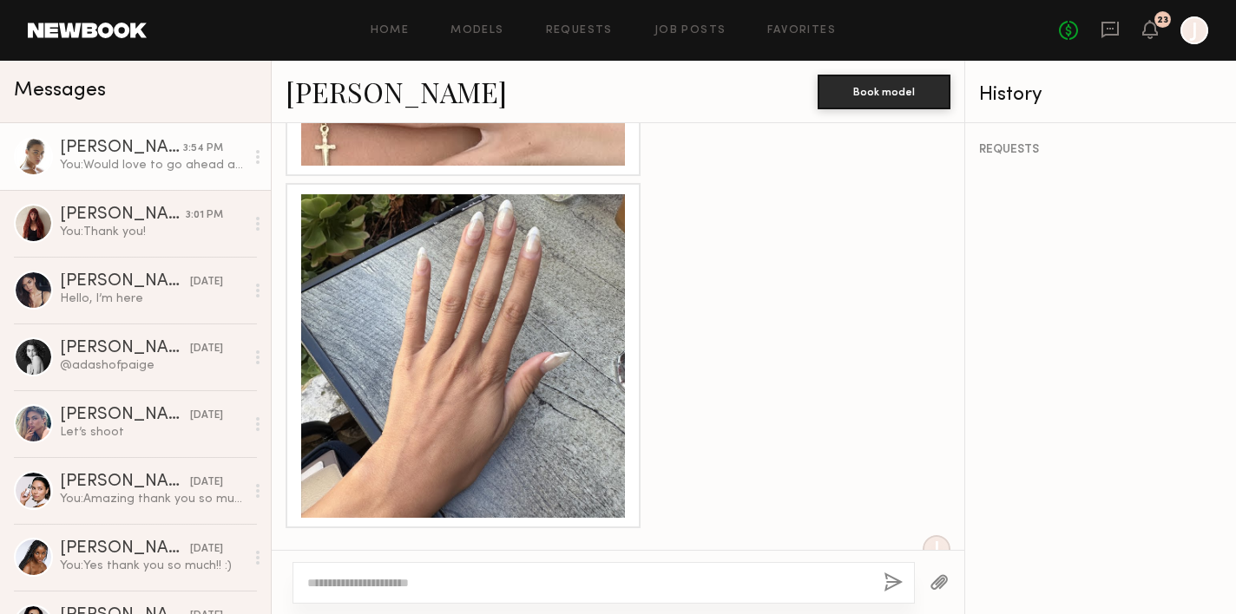
scroll to position [1595, 0]
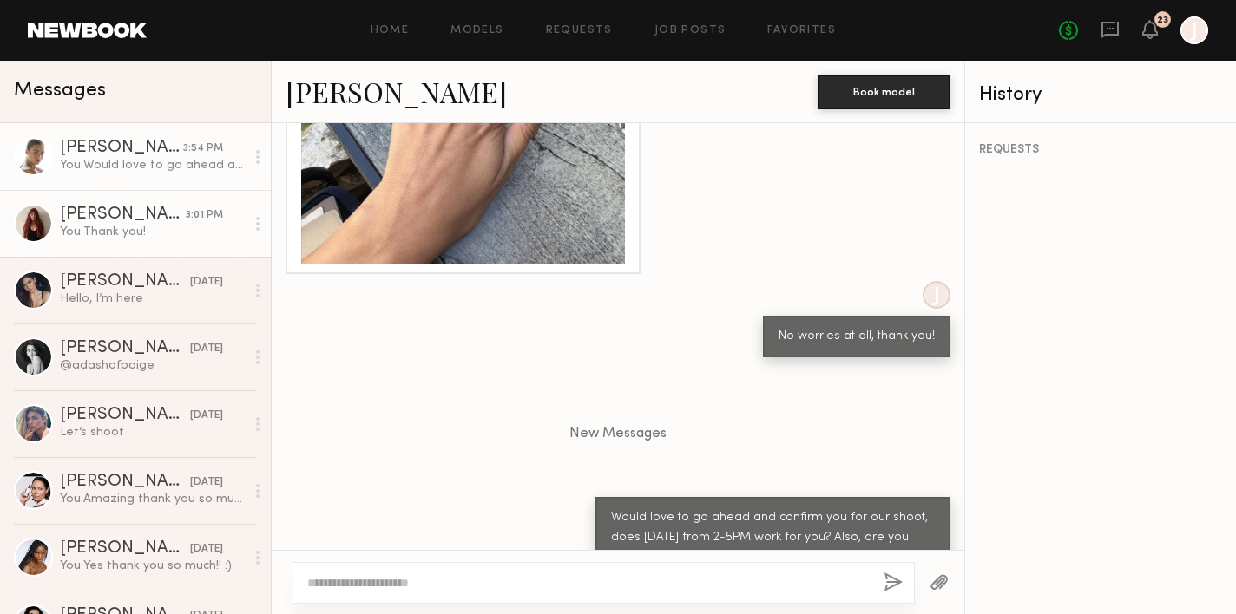
click at [127, 212] on div "[PERSON_NAME]" at bounding box center [123, 215] width 126 height 17
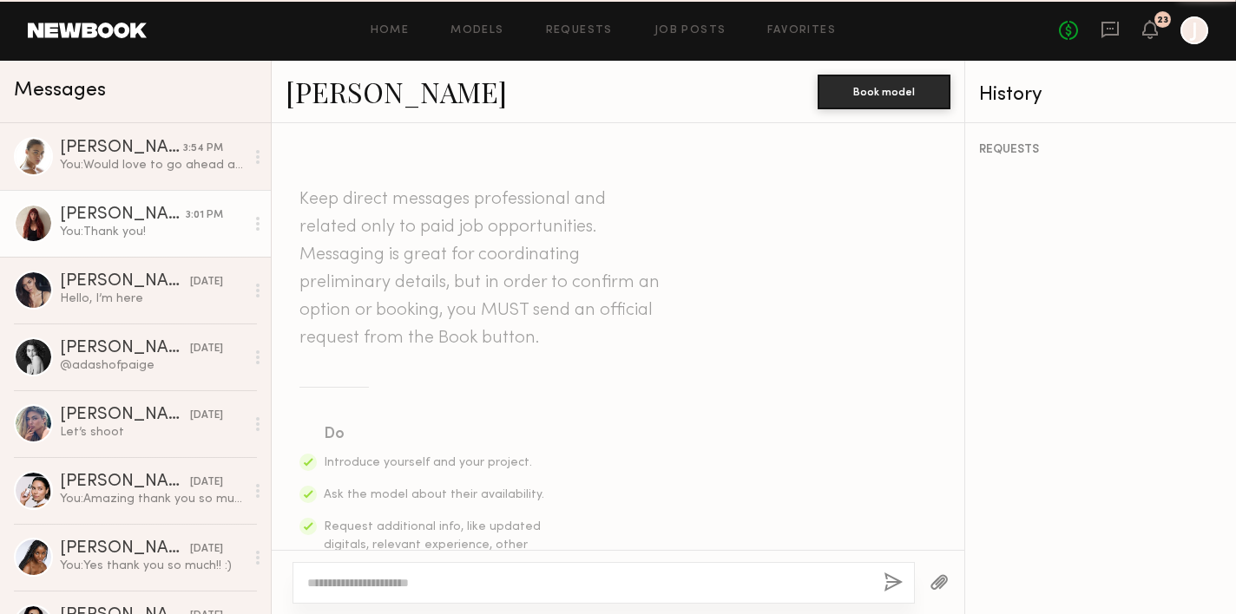
scroll to position [2040, 0]
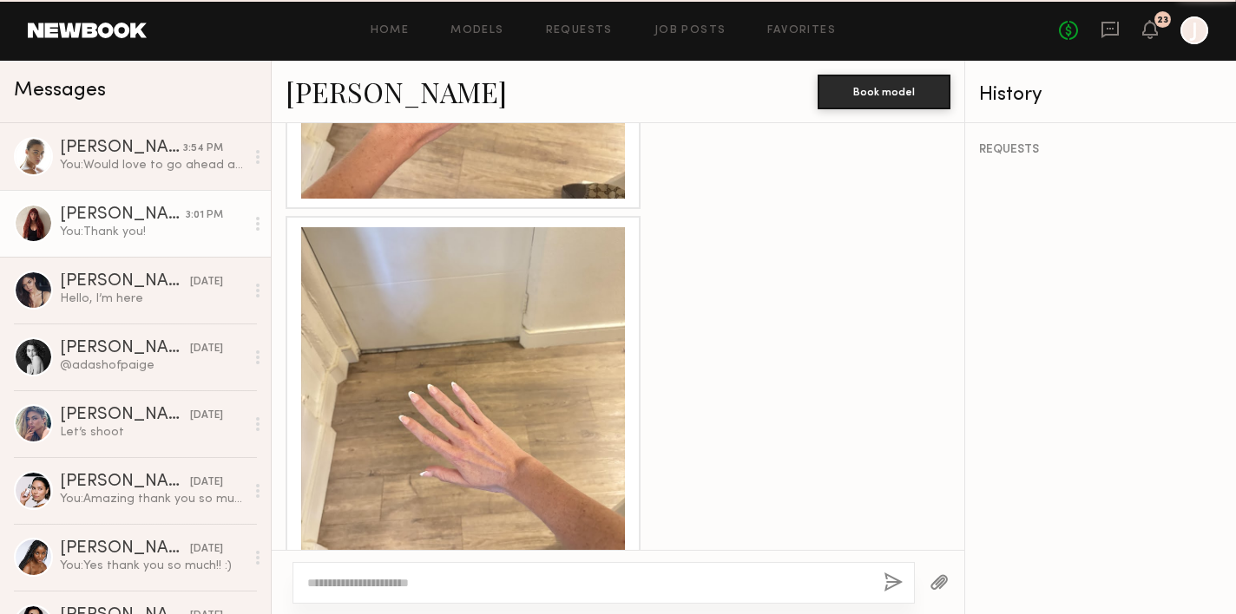
type textarea "*"
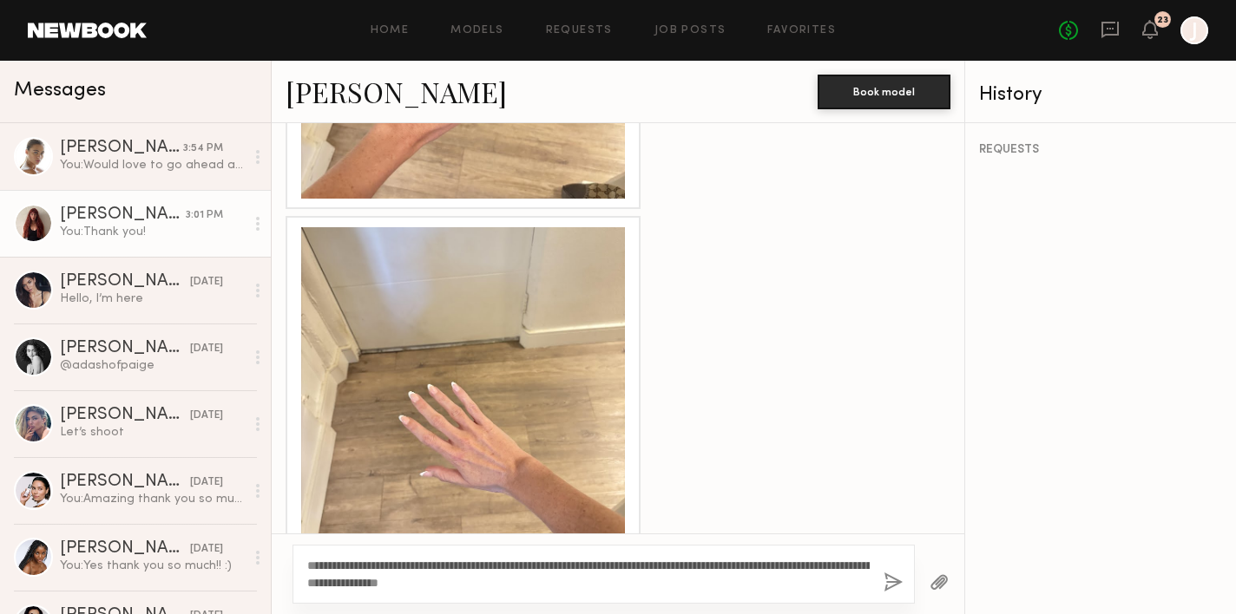
click at [826, 566] on textarea "**********" at bounding box center [588, 574] width 562 height 35
click at [674, 584] on textarea "**********" at bounding box center [588, 574] width 562 height 35
type textarea "**********"
click at [886, 580] on button "button" at bounding box center [892, 584] width 19 height 22
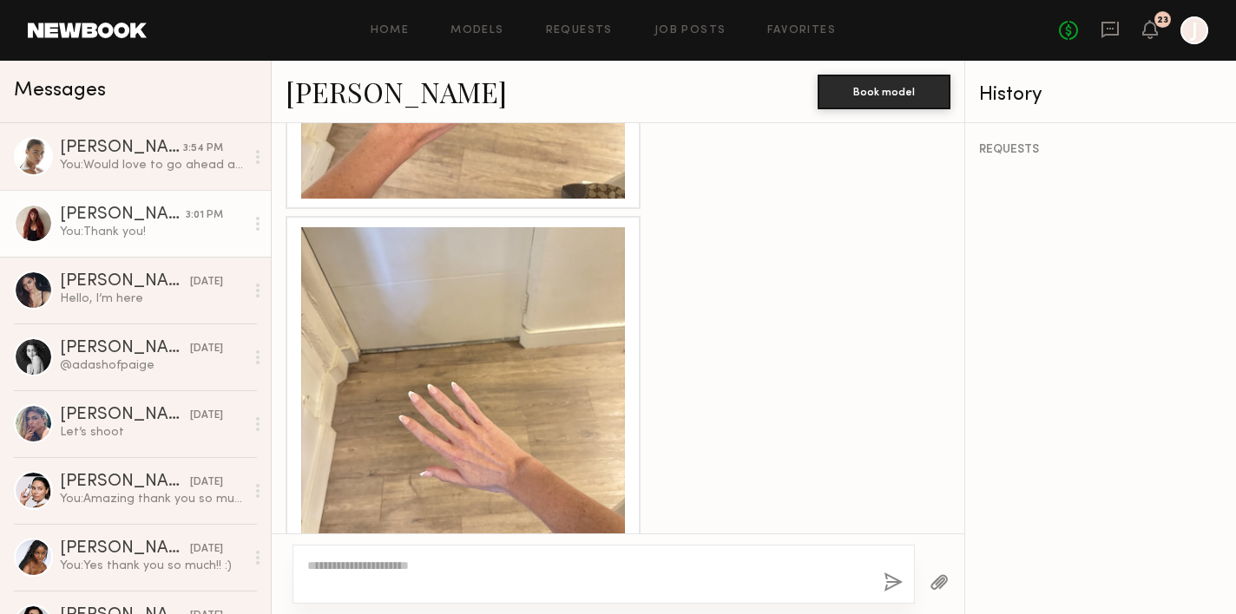
scroll to position [2295, 0]
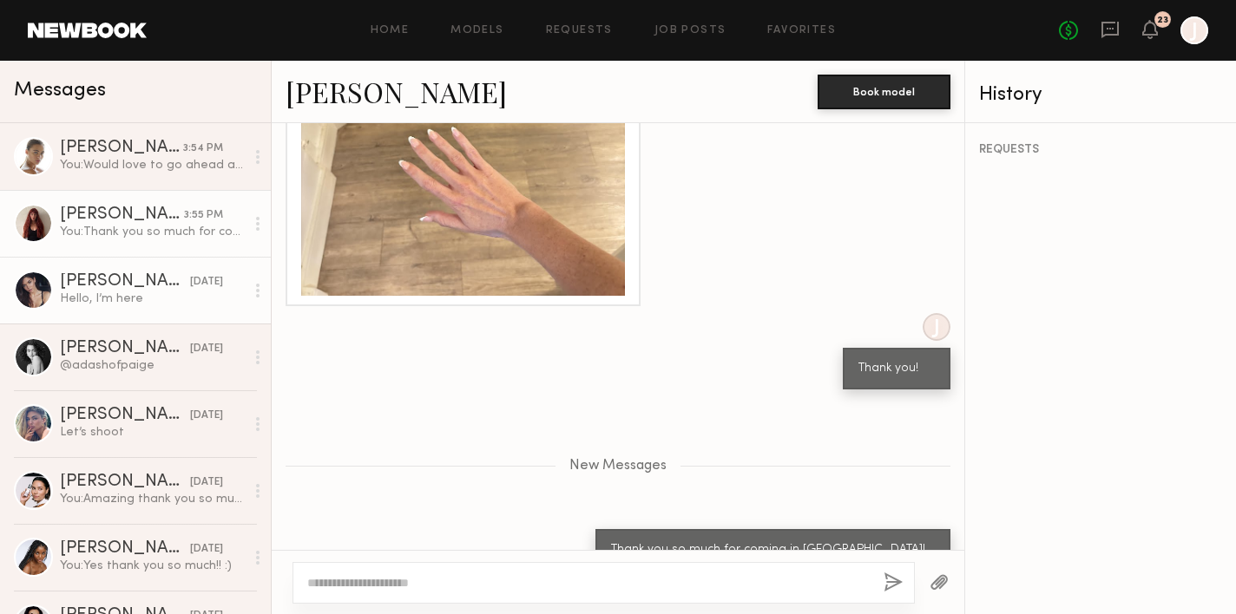
click at [113, 292] on div "Hello, I’m here" at bounding box center [152, 299] width 185 height 16
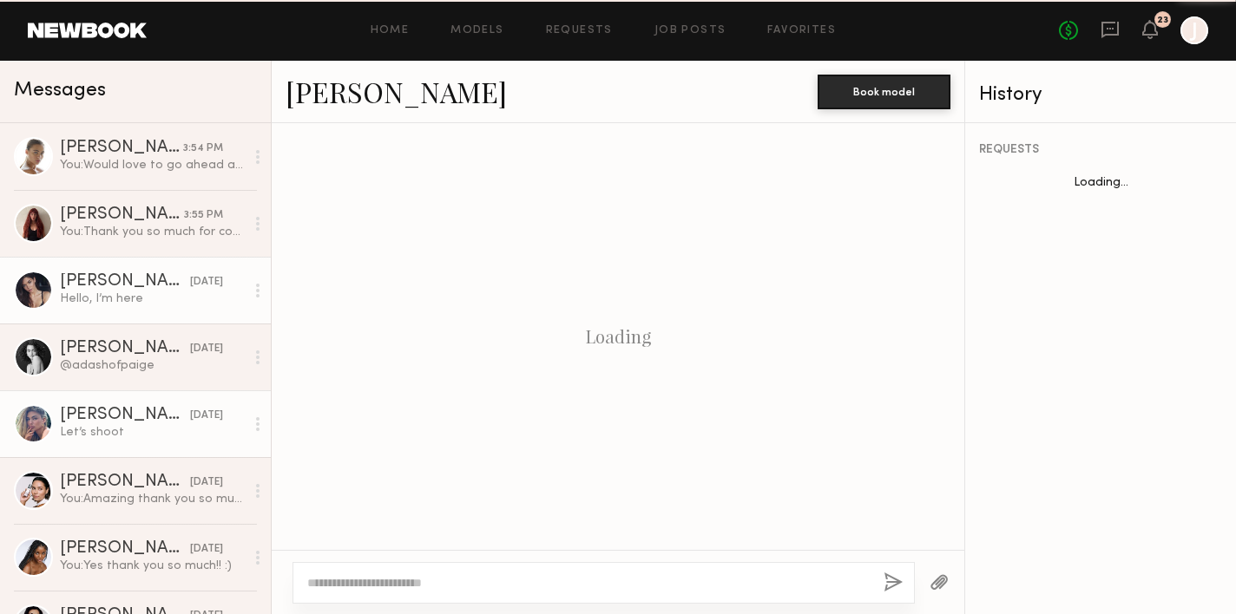
scroll to position [1086, 0]
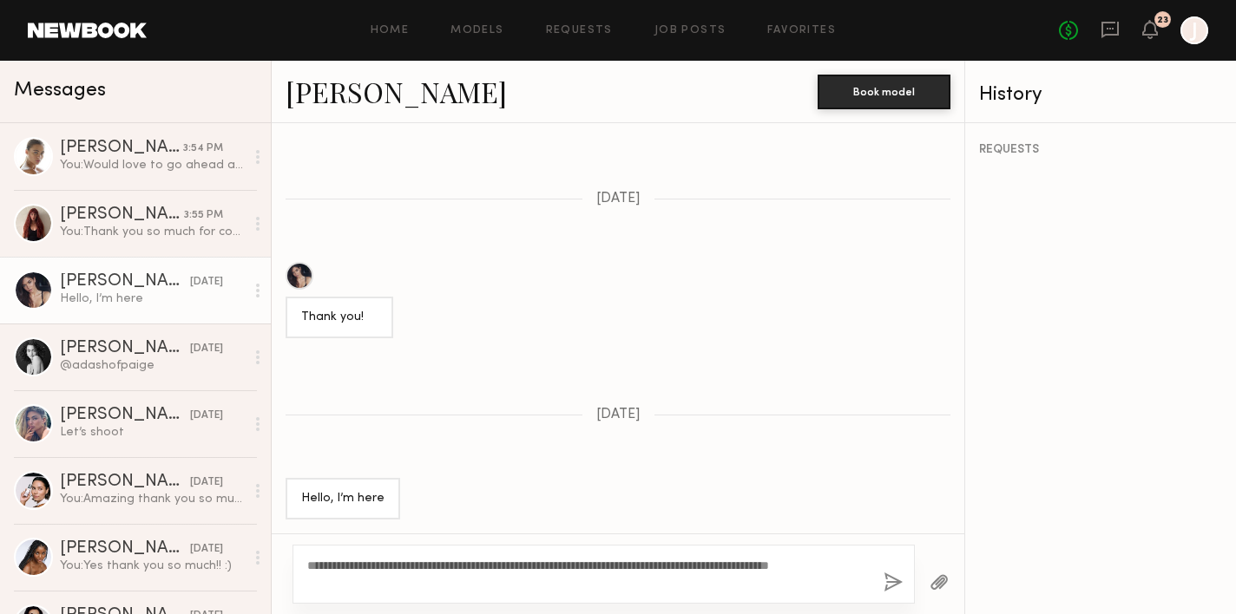
click at [426, 581] on textarea "**********" at bounding box center [588, 574] width 562 height 35
type textarea "**********"
click at [891, 584] on button "button" at bounding box center [892, 584] width 19 height 22
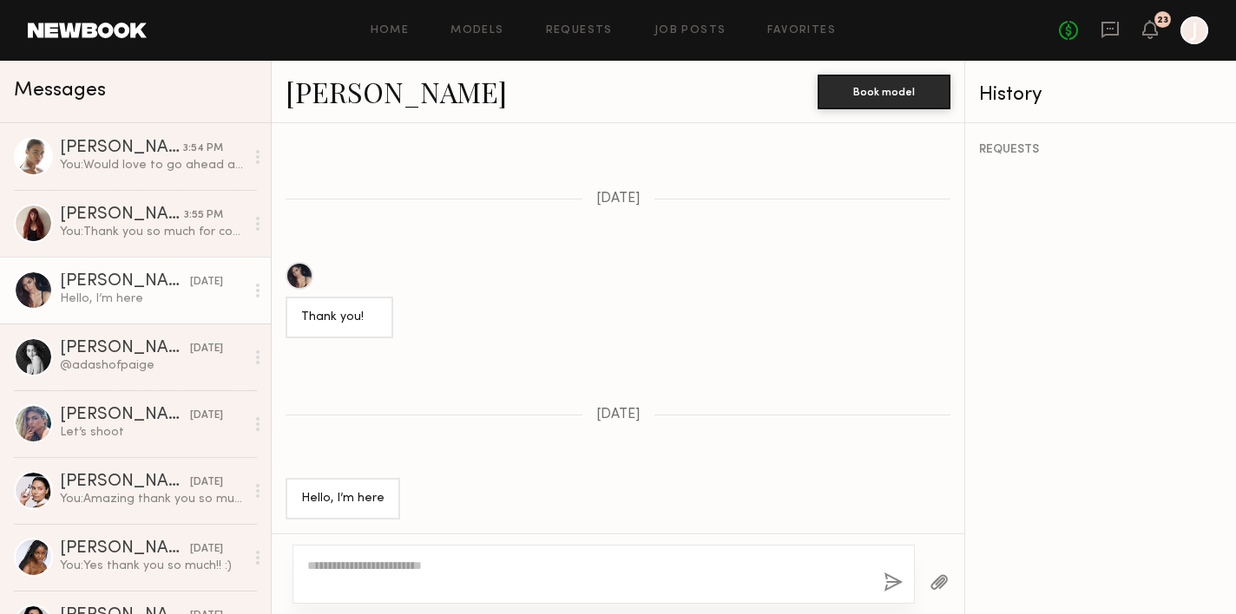
scroll to position [1438, 0]
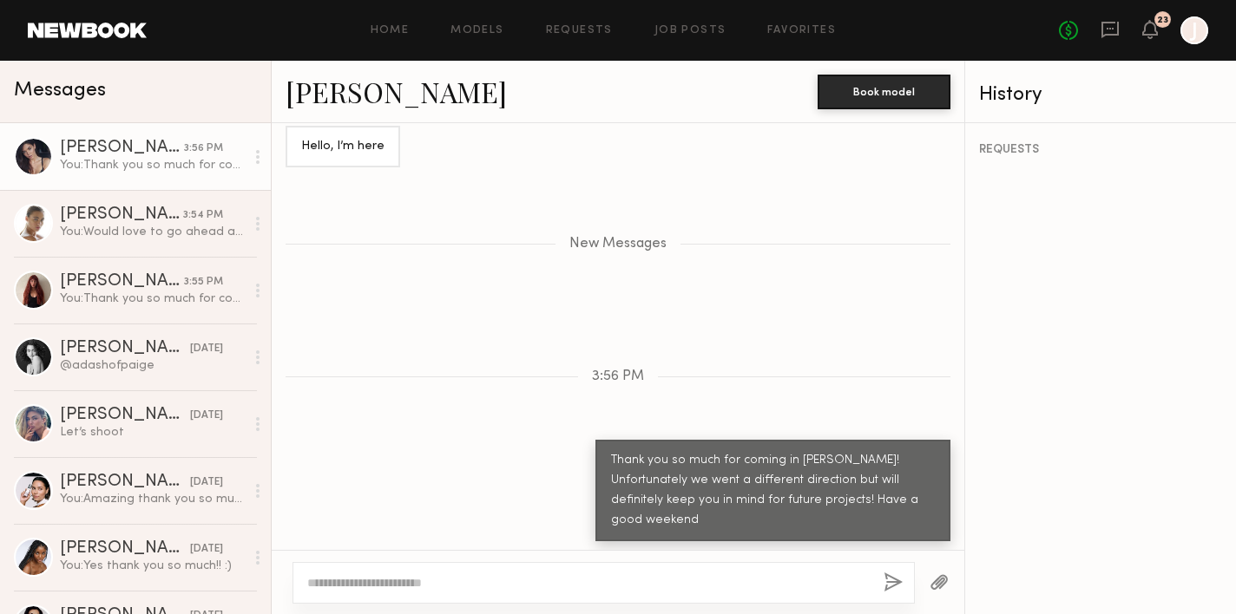
click at [160, 152] on div "[PERSON_NAME]" at bounding box center [122, 148] width 124 height 17
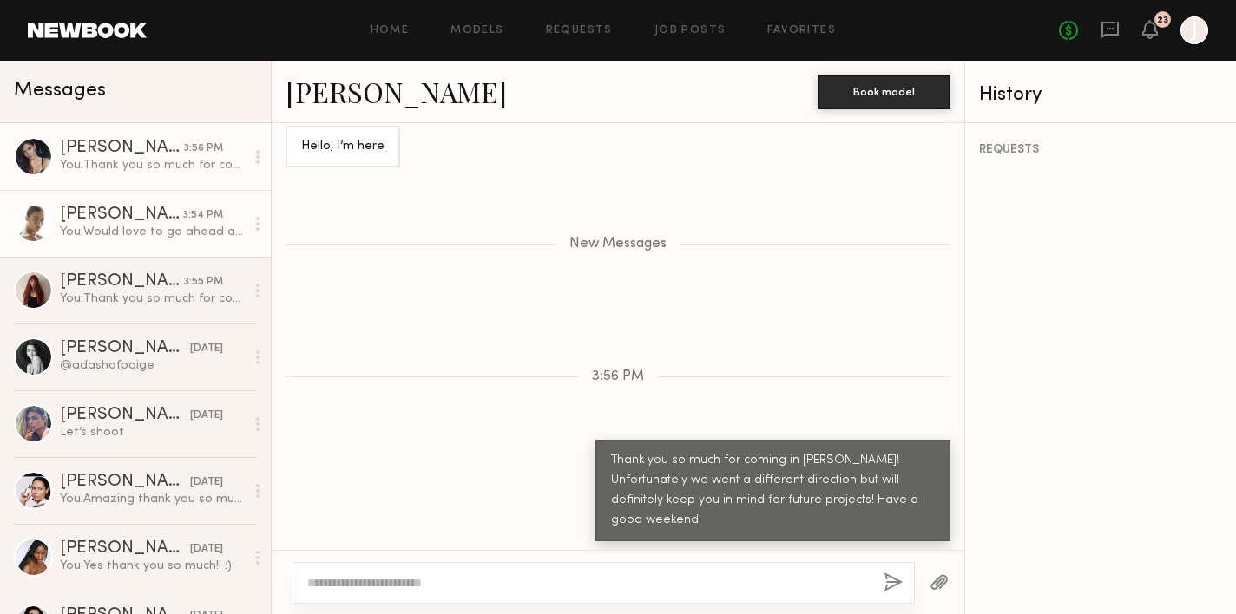
click at [144, 243] on link "[PERSON_NAME] 3:54 PM You: Would love to go ahead and confirm you for our shoot…" at bounding box center [135, 223] width 271 height 67
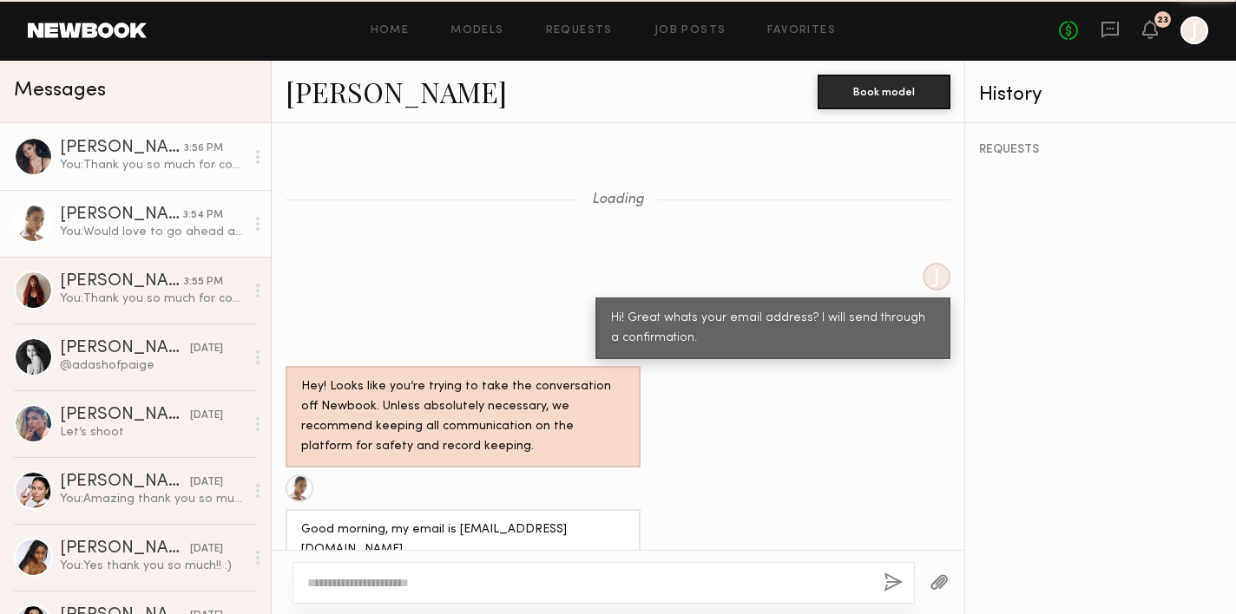
scroll to position [1595, 0]
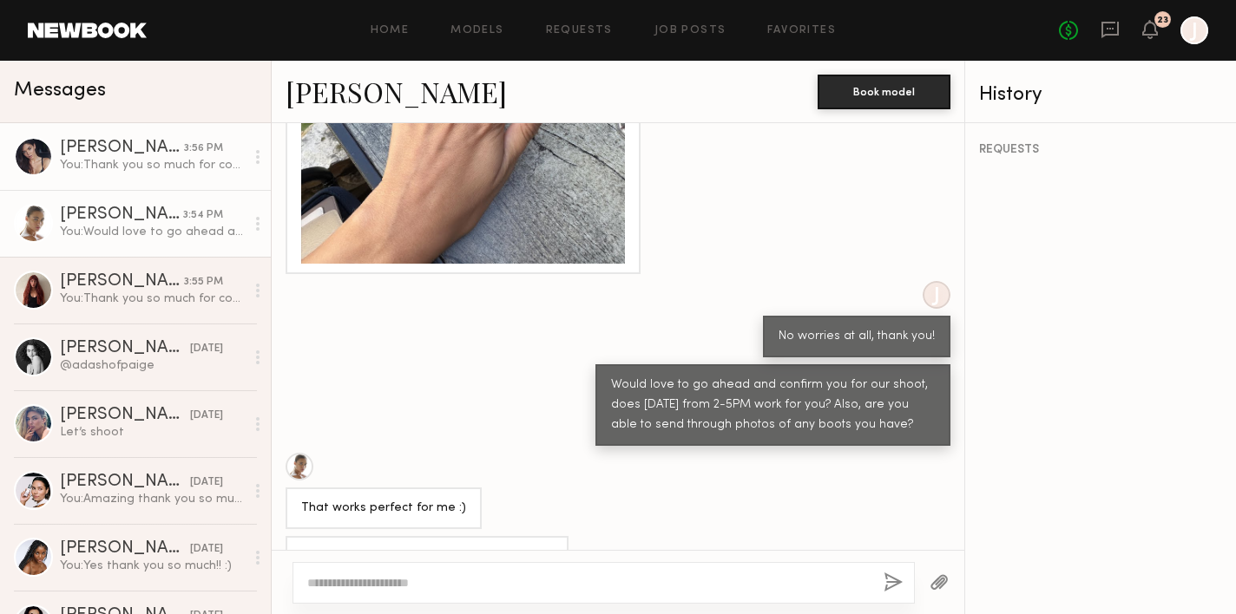
click at [135, 161] on div "You: Thank you so much for coming in [PERSON_NAME]! Unfortunately we went a dif…" at bounding box center [152, 165] width 185 height 16
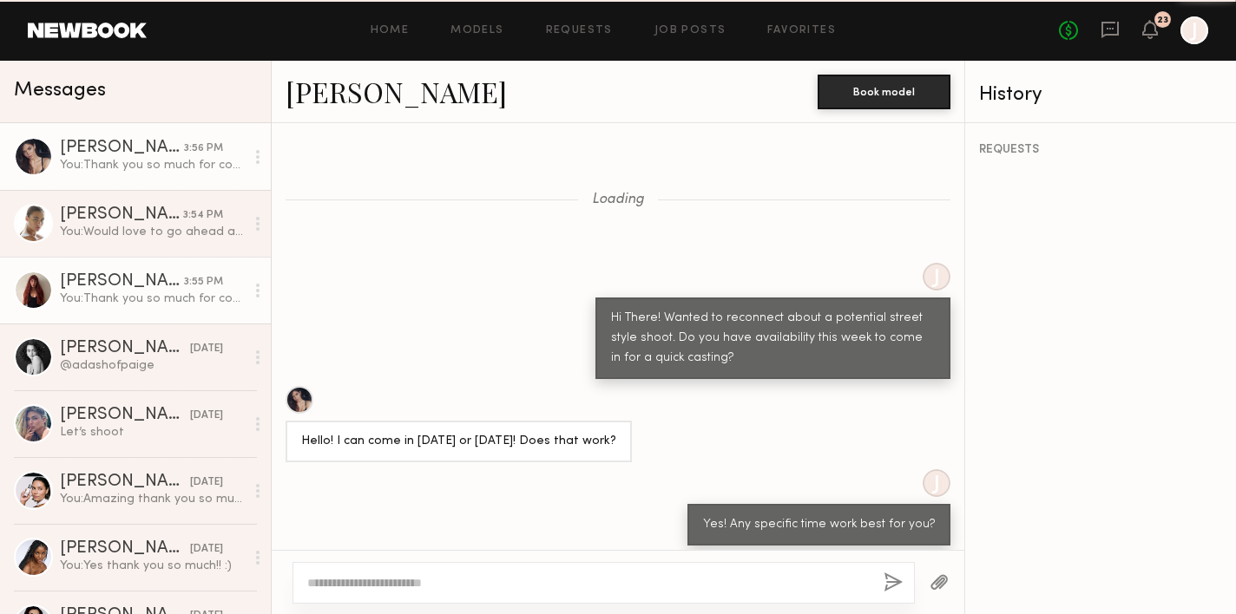
scroll to position [1306, 0]
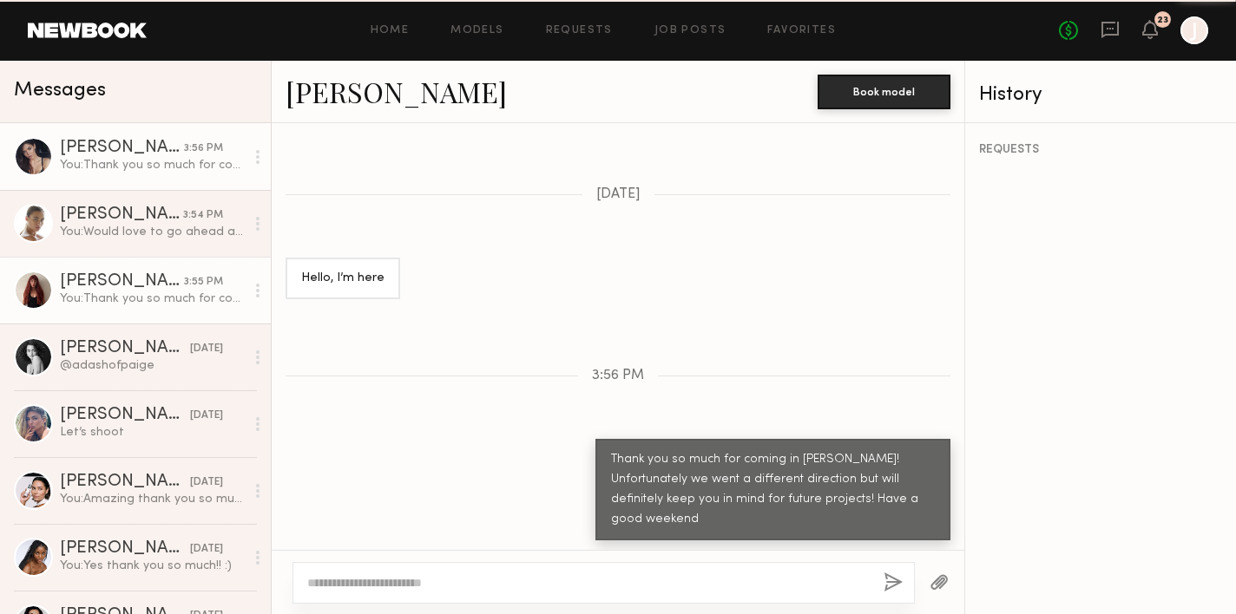
click at [146, 294] on div "You: Thank you so much for coming in [GEOGRAPHIC_DATA]! Unfortunately we went a…" at bounding box center [152, 299] width 185 height 16
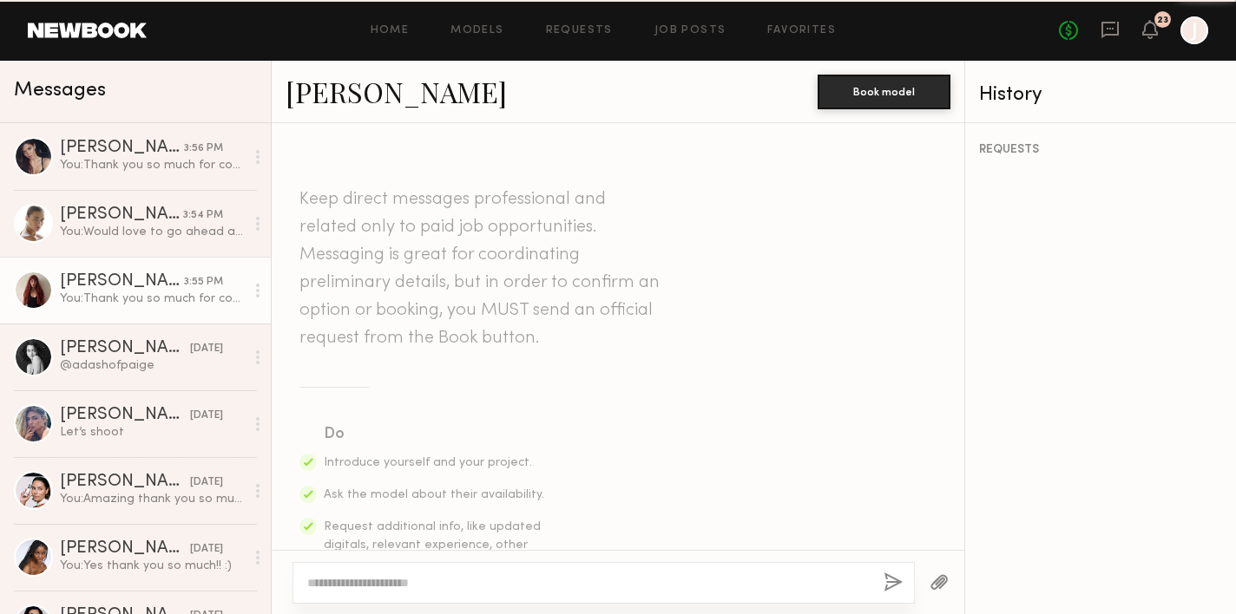
scroll to position [2163, 0]
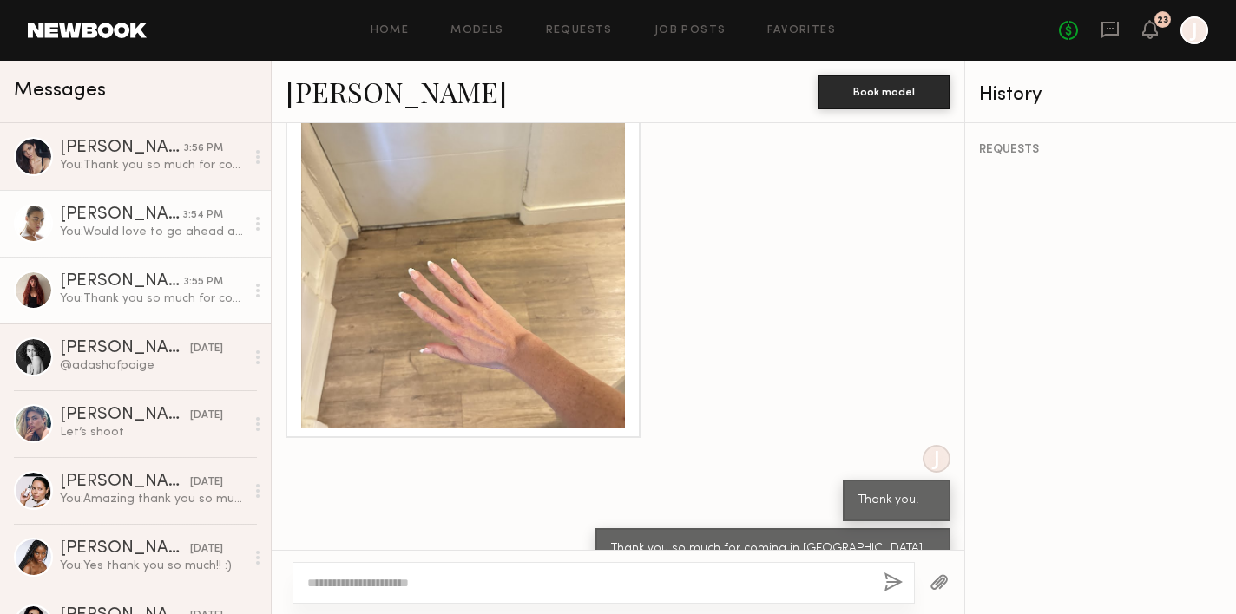
click at [109, 253] on link "[PERSON_NAME] 3:54 PM You: Would love to go ahead and confirm you for our shoot…" at bounding box center [135, 223] width 271 height 67
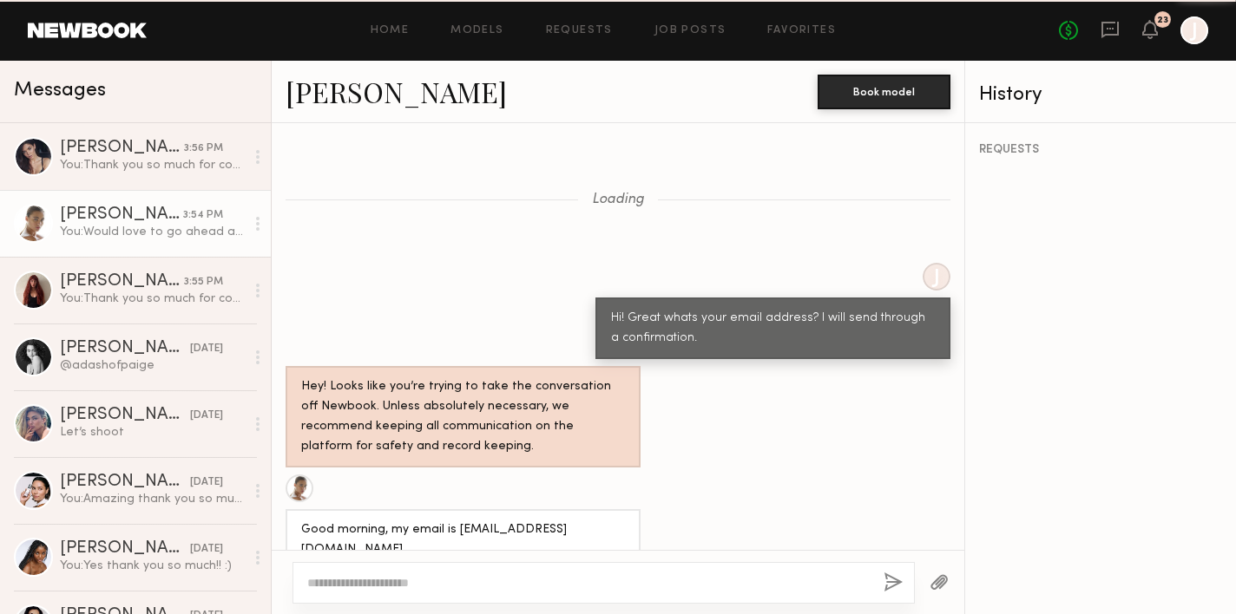
scroll to position [1595, 0]
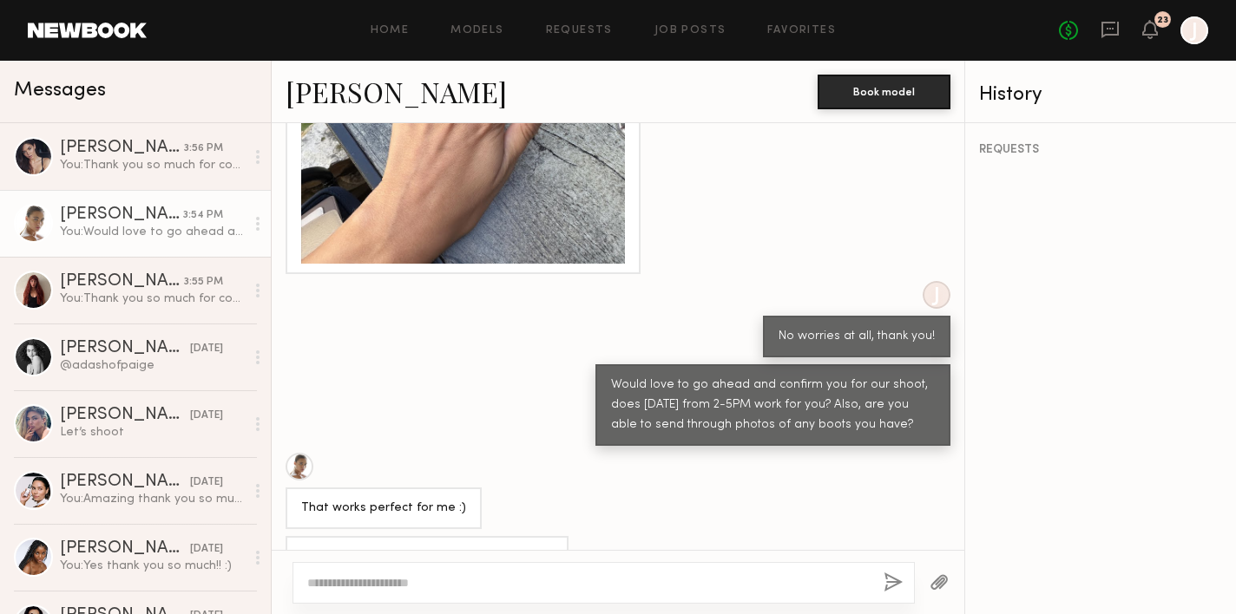
click at [721, 562] on div at bounding box center [603, 583] width 622 height 42
click at [659, 584] on div at bounding box center [618, 582] width 693 height 64
click at [620, 584] on div at bounding box center [603, 583] width 622 height 42
click at [468, 584] on div at bounding box center [603, 583] width 622 height 42
click at [391, 584] on div at bounding box center [603, 583] width 622 height 42
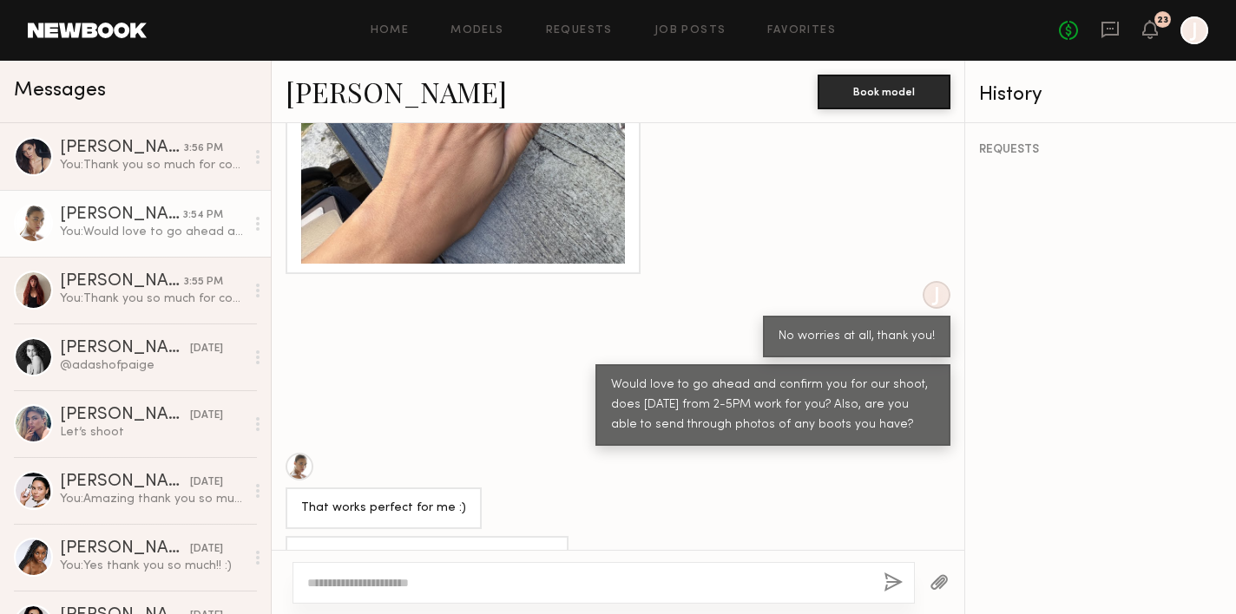
click at [367, 583] on textarea at bounding box center [588, 582] width 562 height 17
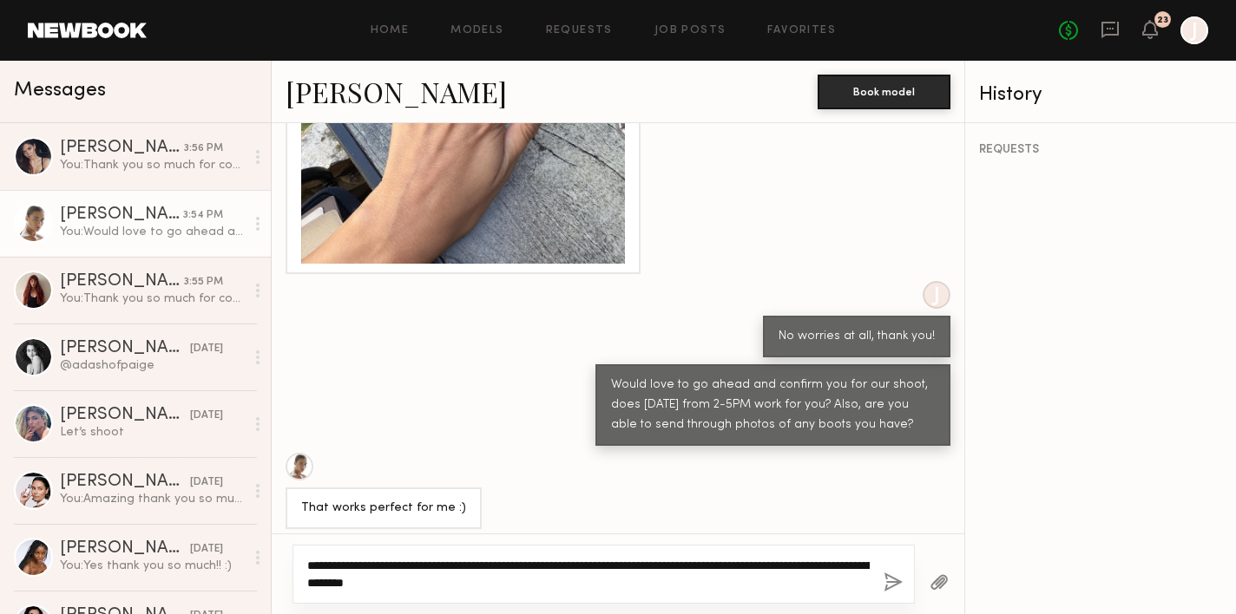
type textarea "**********"
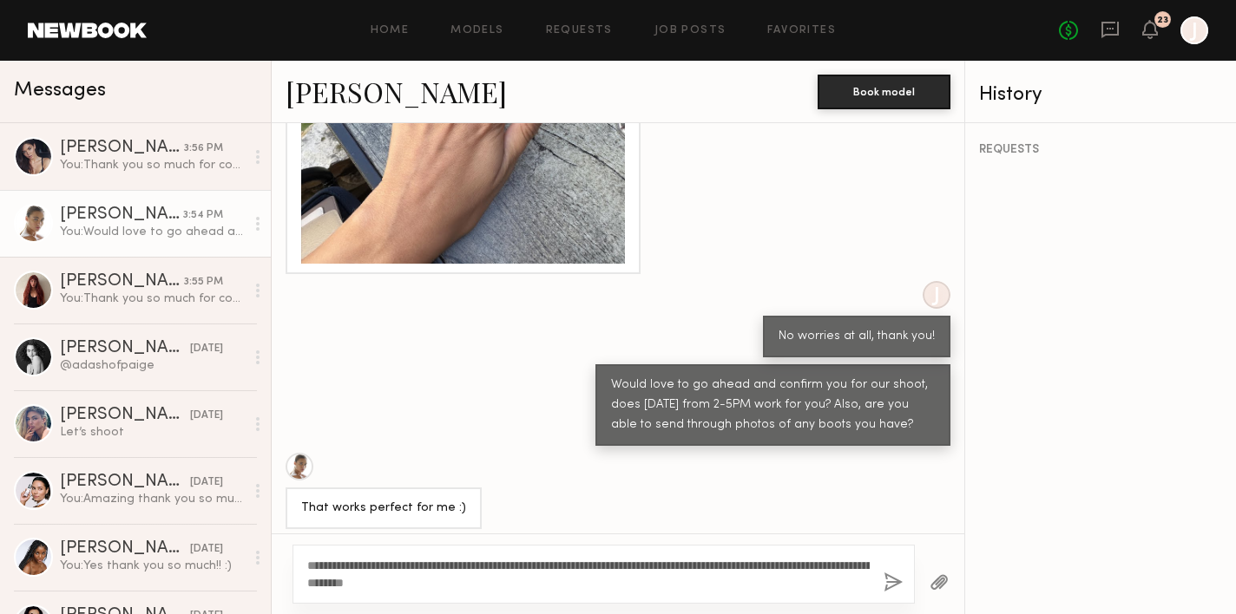
click at [891, 581] on button "button" at bounding box center [892, 584] width 19 height 22
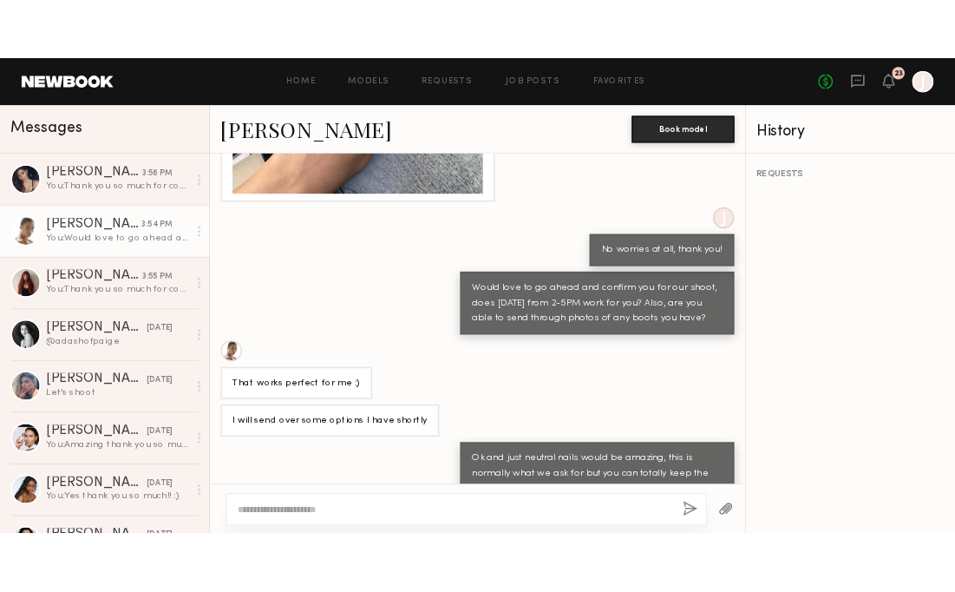
scroll to position [1700, 0]
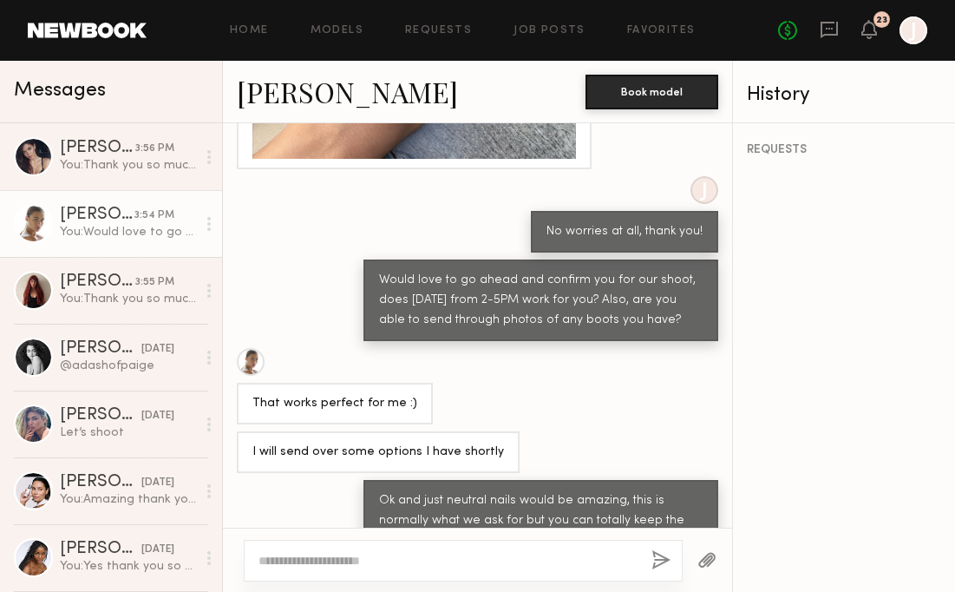
click at [709, 561] on button "button" at bounding box center [707, 561] width 19 height 22
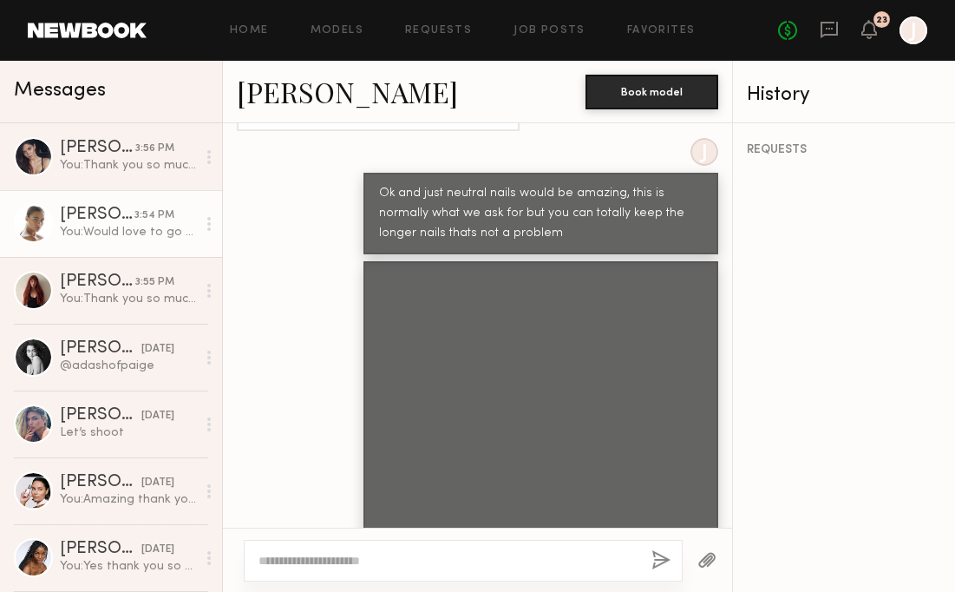
scroll to position [2025, 0]
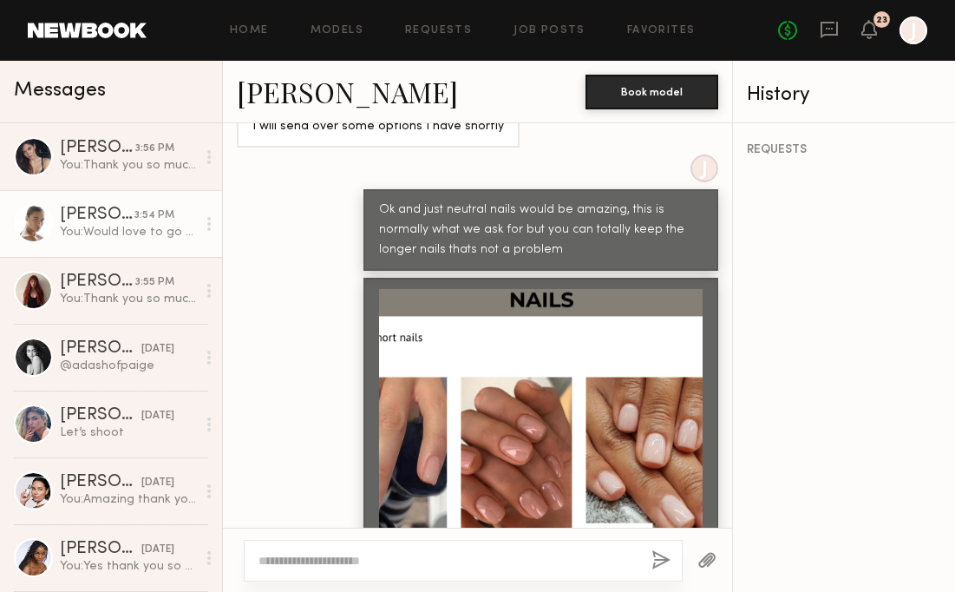
click at [601, 400] on div at bounding box center [541, 451] width 324 height 324
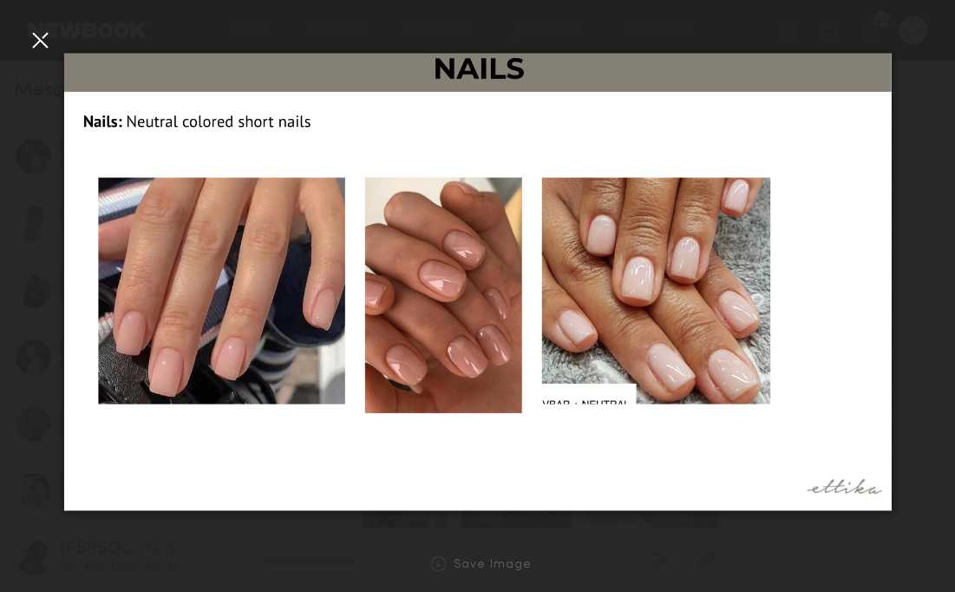
click at [30, 28] on div at bounding box center [40, 40] width 28 height 28
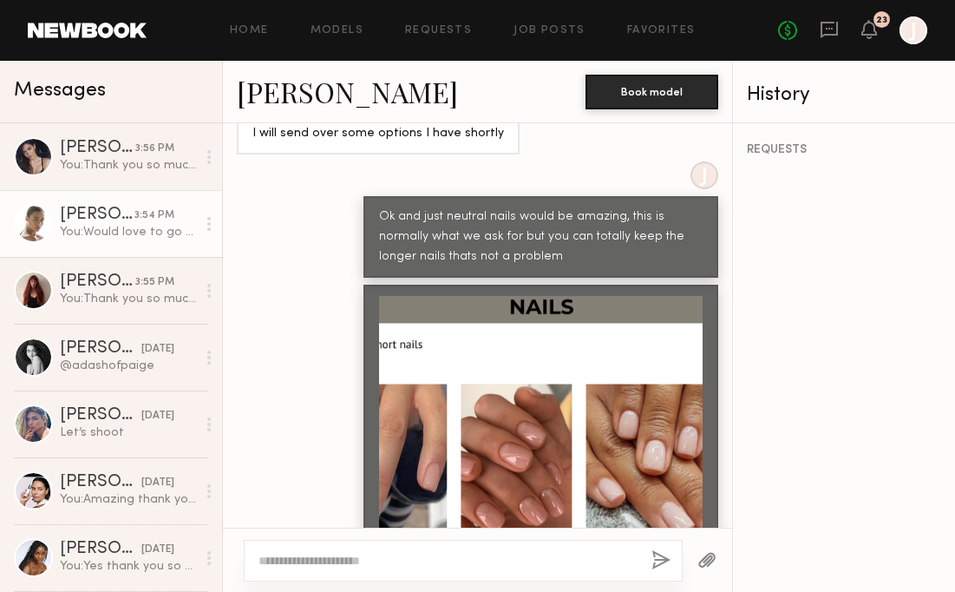
scroll to position [2024, 0]
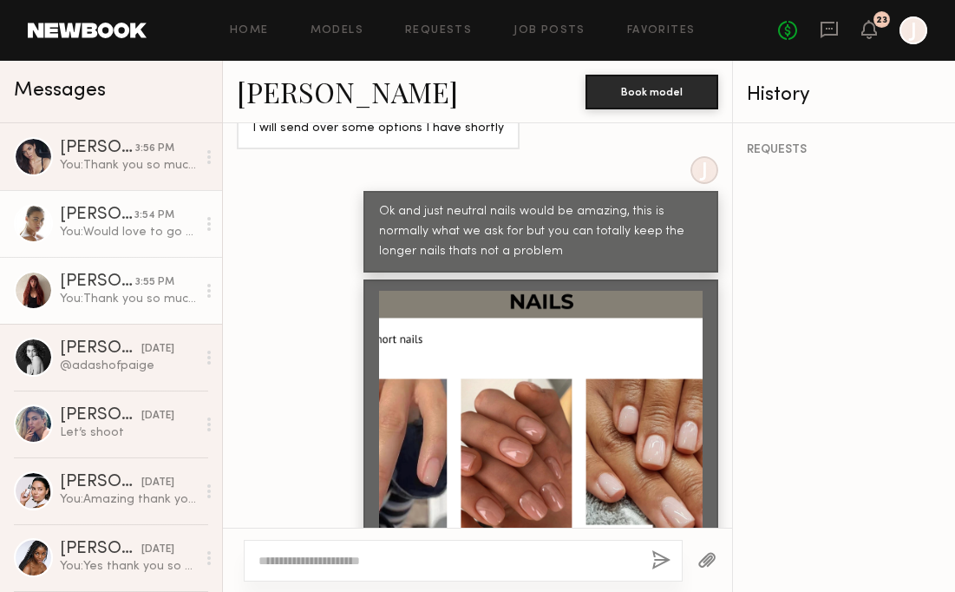
click at [102, 285] on div "[PERSON_NAME]" at bounding box center [97, 281] width 75 height 17
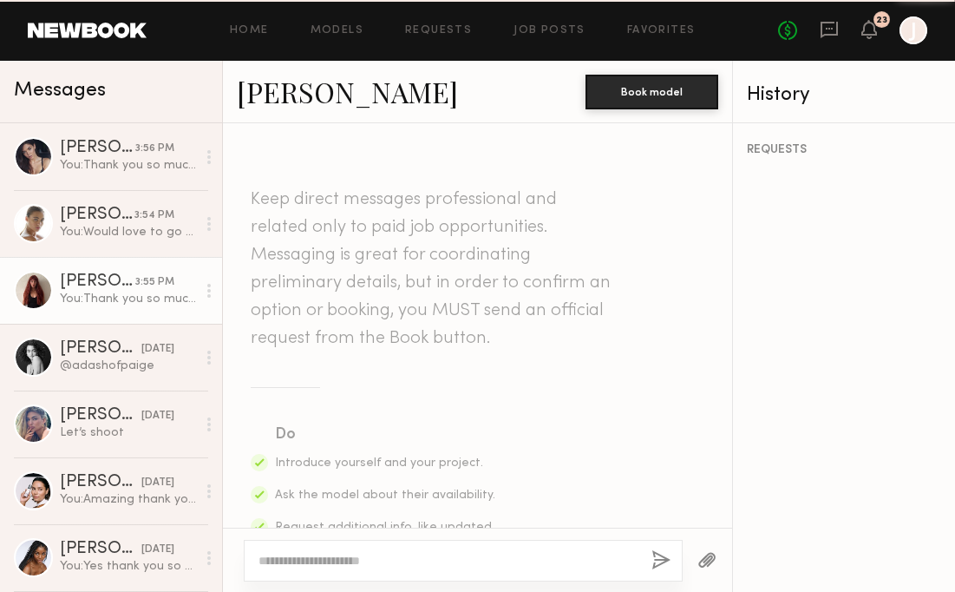
scroll to position [2186, 0]
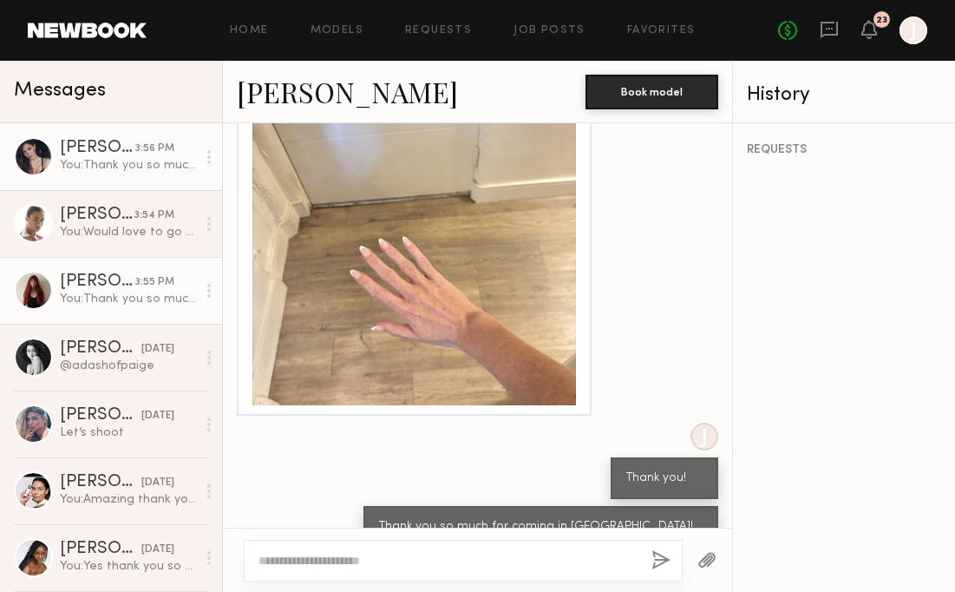
click at [71, 170] on div "You: Thank you so much for coming in [PERSON_NAME]! Unfortunately we went a dif…" at bounding box center [128, 165] width 136 height 16
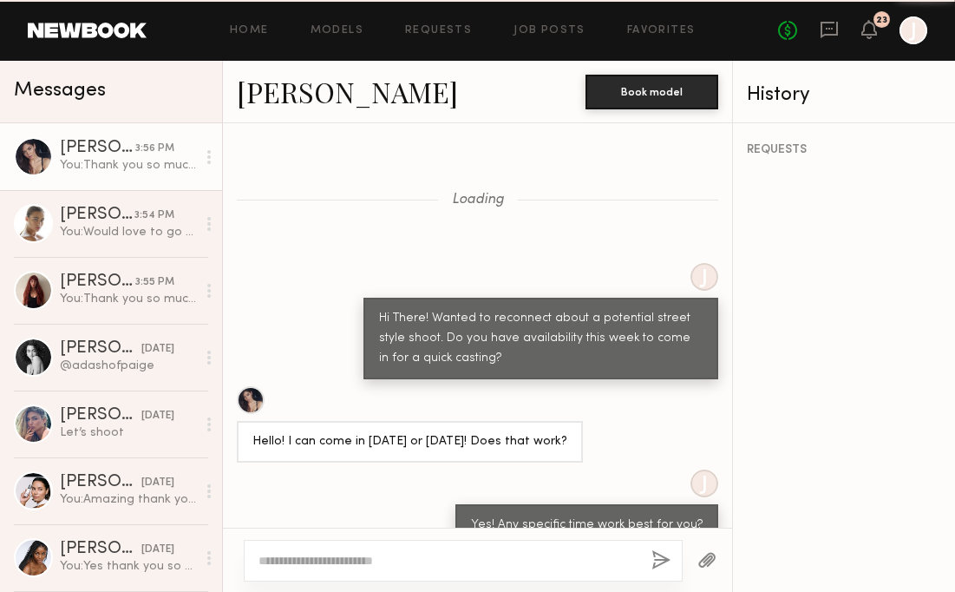
scroll to position [1329, 0]
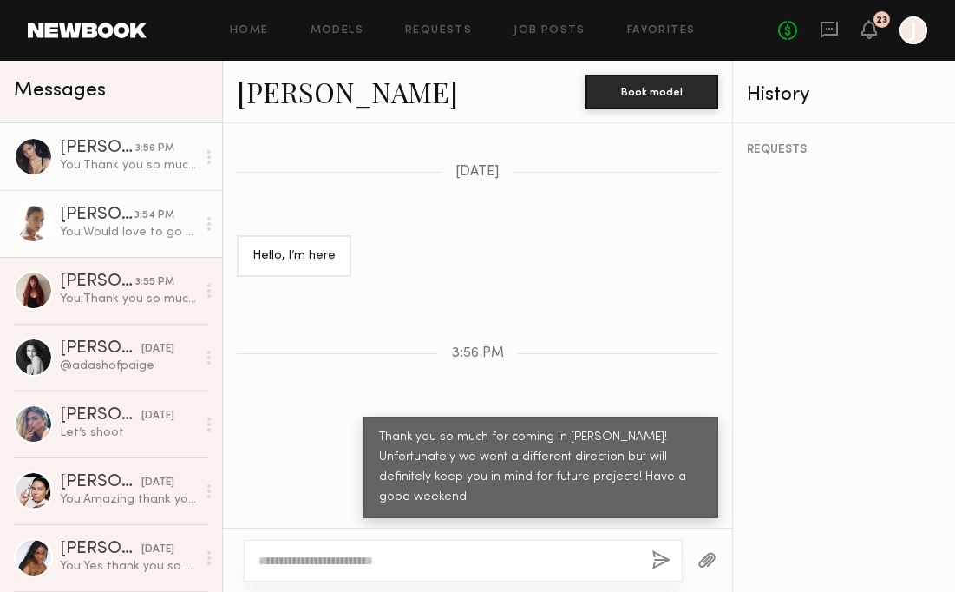
click at [77, 233] on div "You: Would love to go ahead and confirm you for our shoot, does [DATE] from 2-5…" at bounding box center [128, 232] width 136 height 16
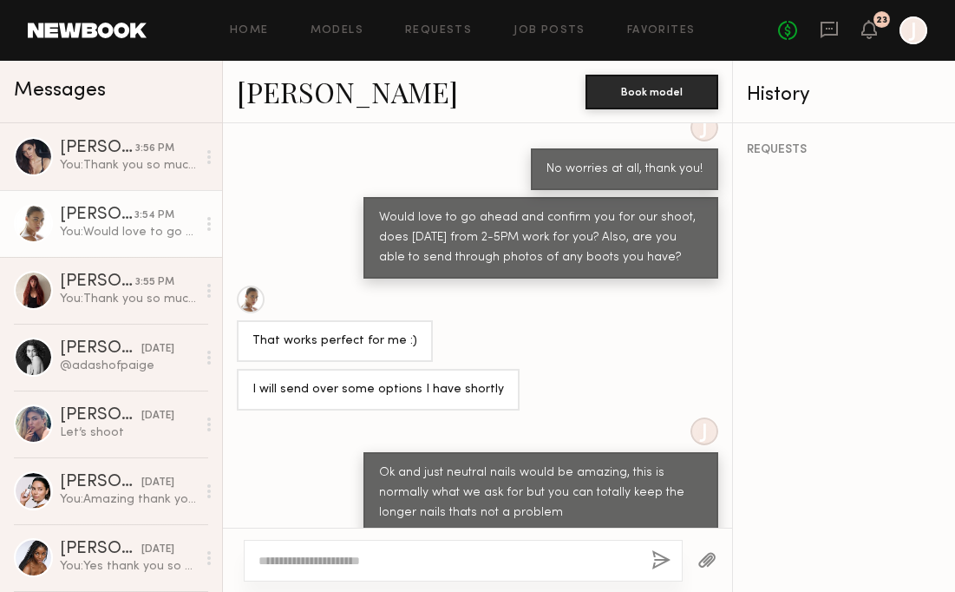
scroll to position [2093, 0]
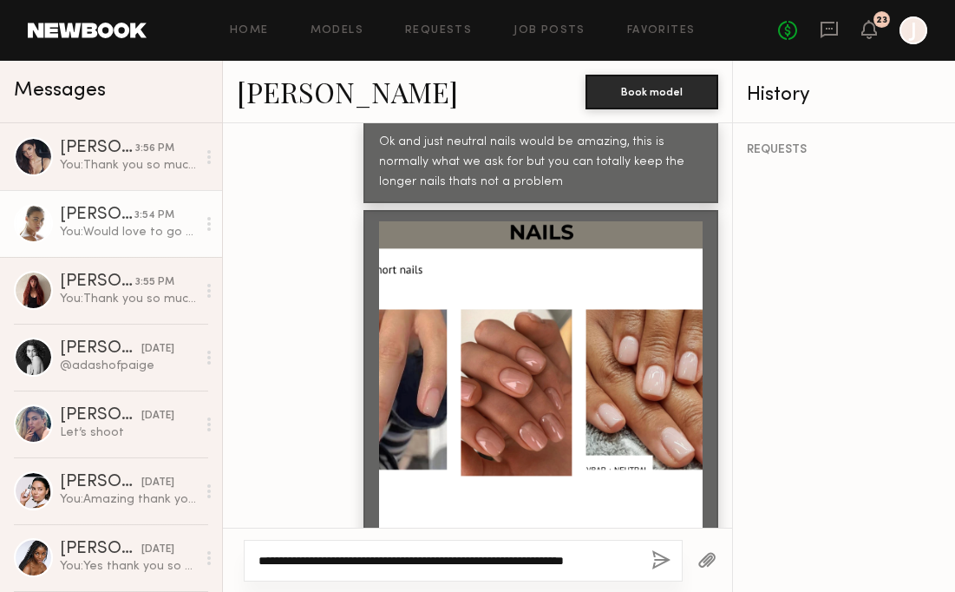
type textarea "**********"
click at [666, 567] on button "button" at bounding box center [661, 561] width 19 height 22
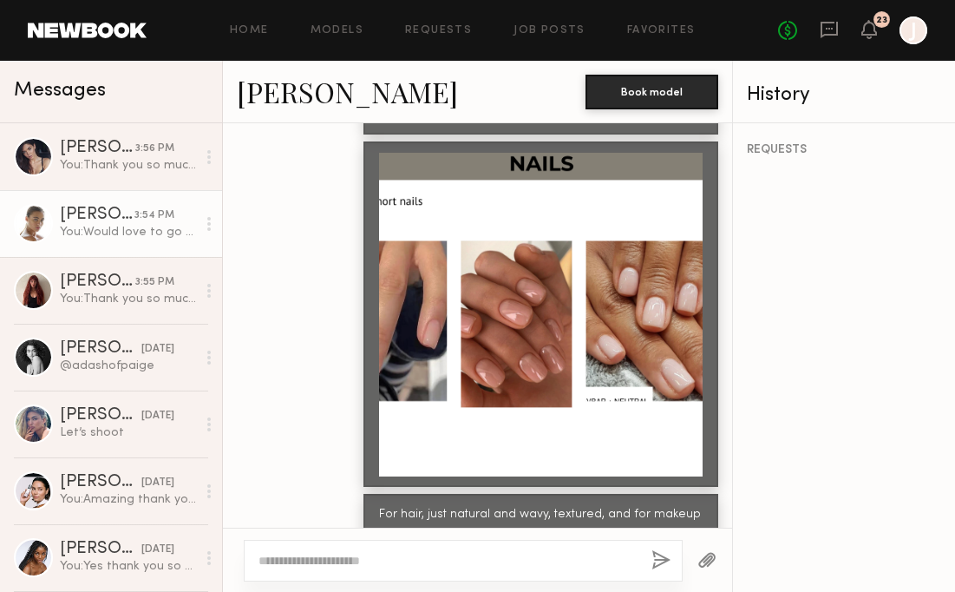
click at [710, 556] on button "button" at bounding box center [707, 561] width 19 height 22
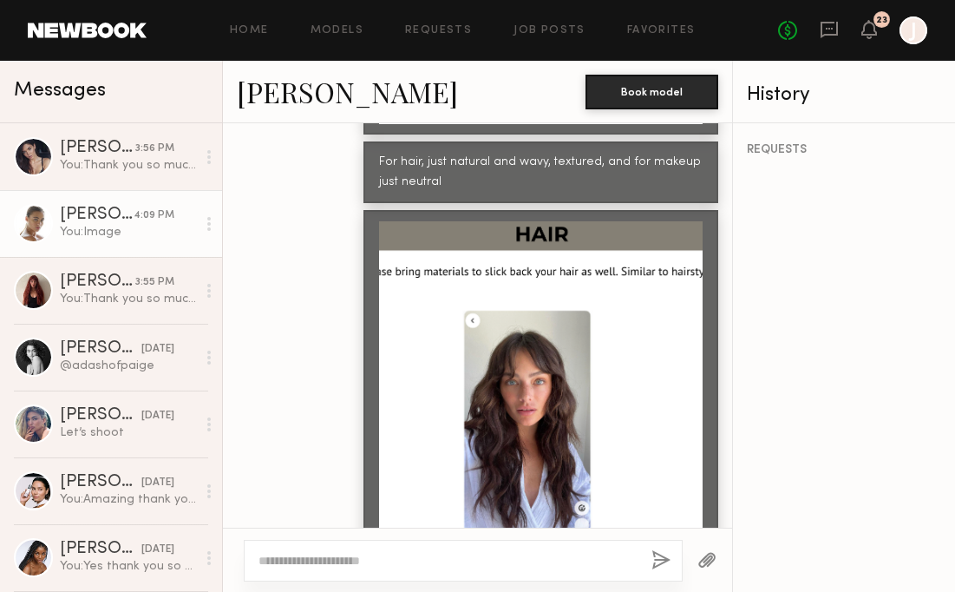
click at [714, 565] on button "button" at bounding box center [707, 561] width 19 height 22
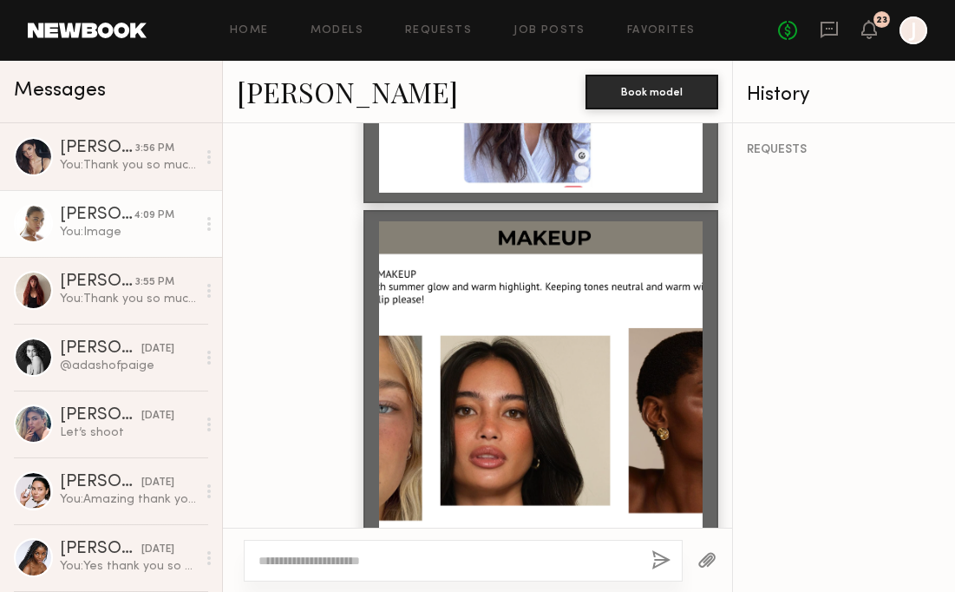
click at [506, 339] on div at bounding box center [541, 383] width 324 height 324
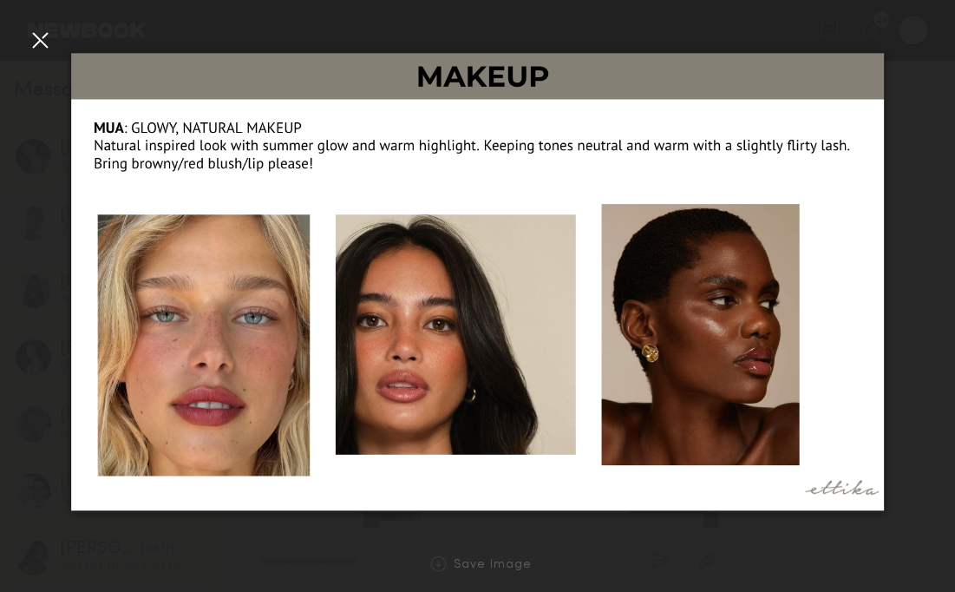
click at [48, 31] on div at bounding box center [40, 40] width 28 height 28
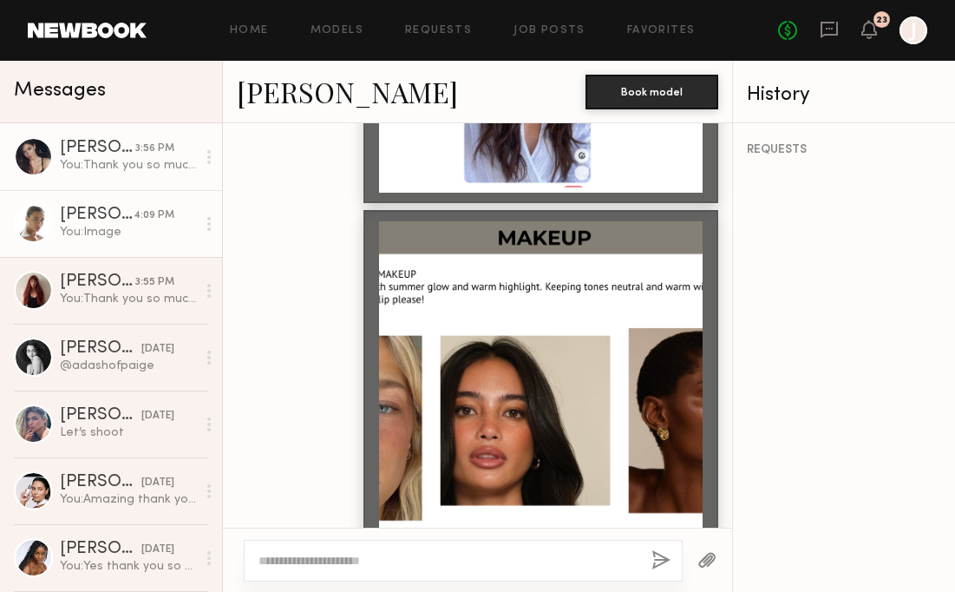
click at [108, 163] on div "You: Thank you so much for coming in [PERSON_NAME]! Unfortunately we went a dif…" at bounding box center [128, 165] width 136 height 16
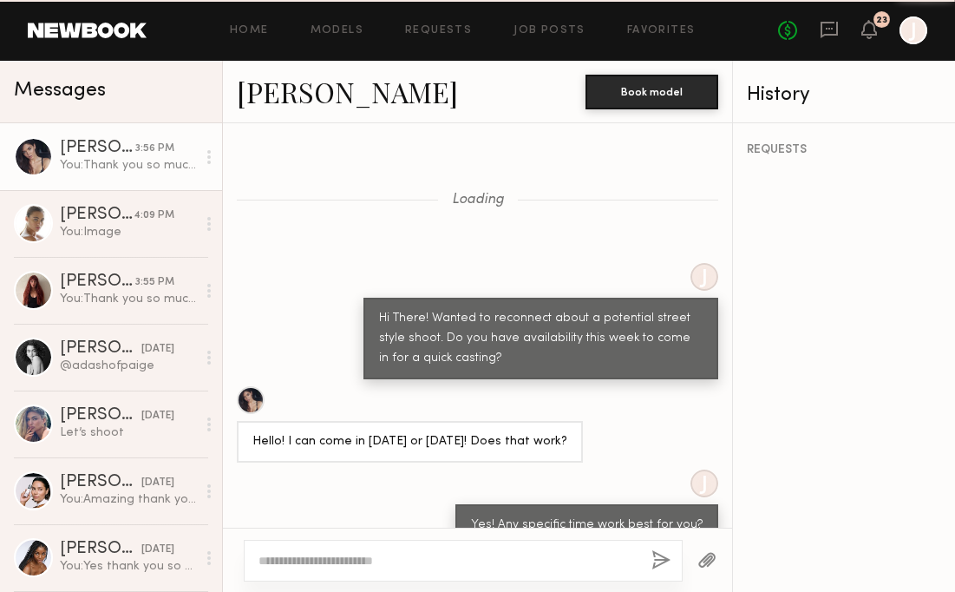
scroll to position [1329, 0]
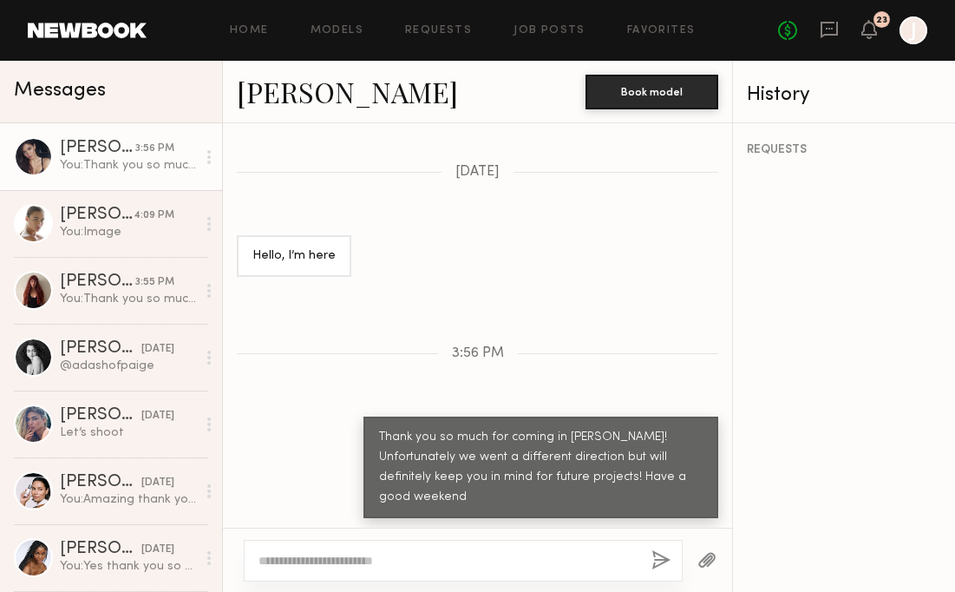
click at [122, 169] on div "You: Thank you so much for coming in [PERSON_NAME]! Unfortunately we went a dif…" at bounding box center [128, 165] width 136 height 16
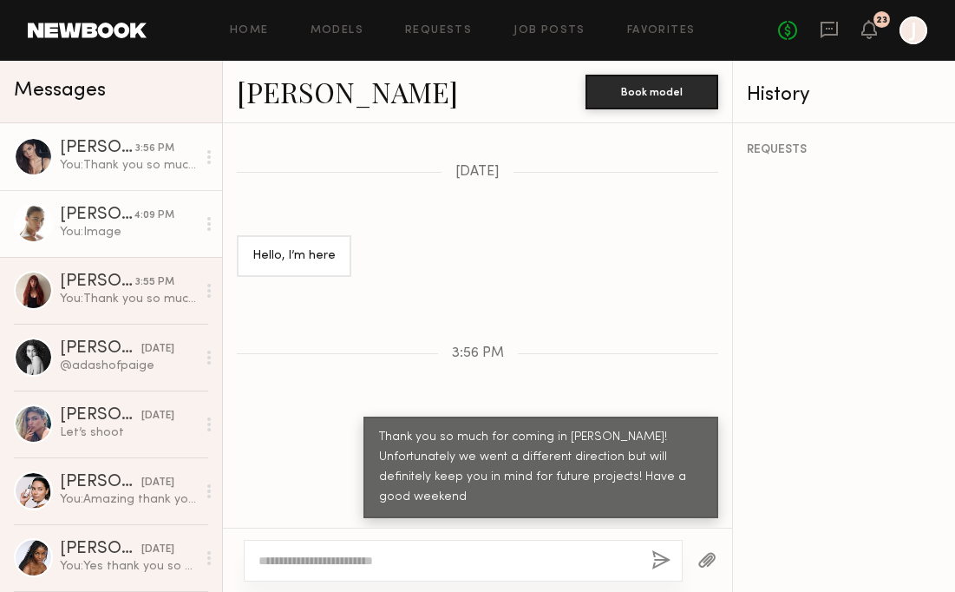
click at [119, 240] on div "You: Image" at bounding box center [128, 232] width 136 height 16
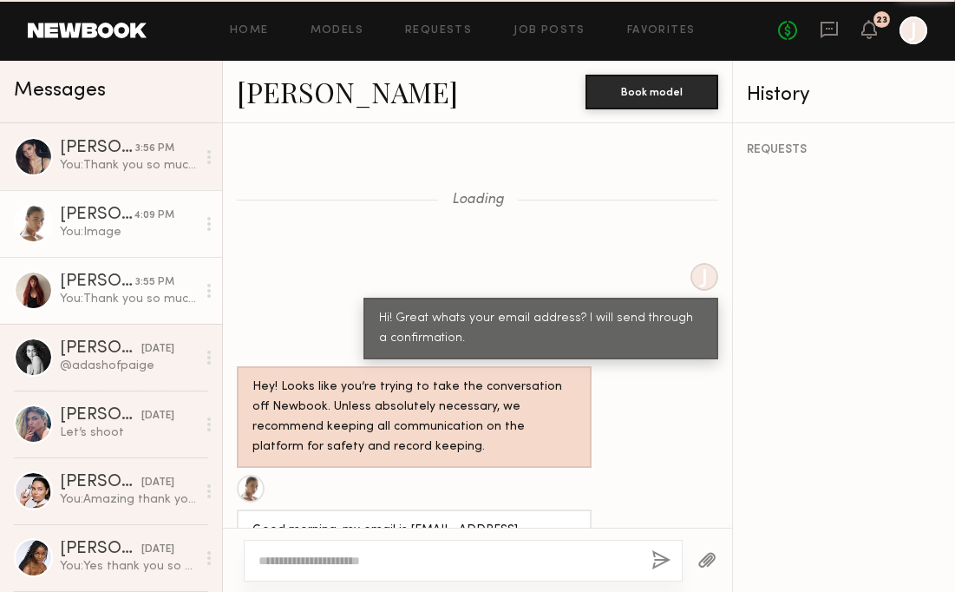
scroll to position [2866, 0]
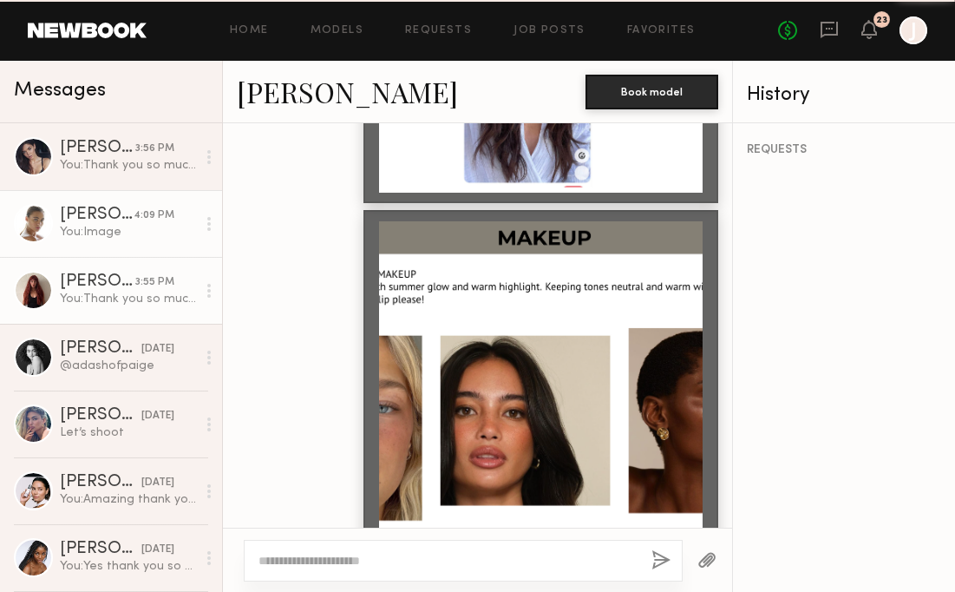
click at [124, 314] on link "[PERSON_NAME] 3:55 PM You: Thank you so much for coming in [GEOGRAPHIC_DATA]! U…" at bounding box center [111, 290] width 222 height 67
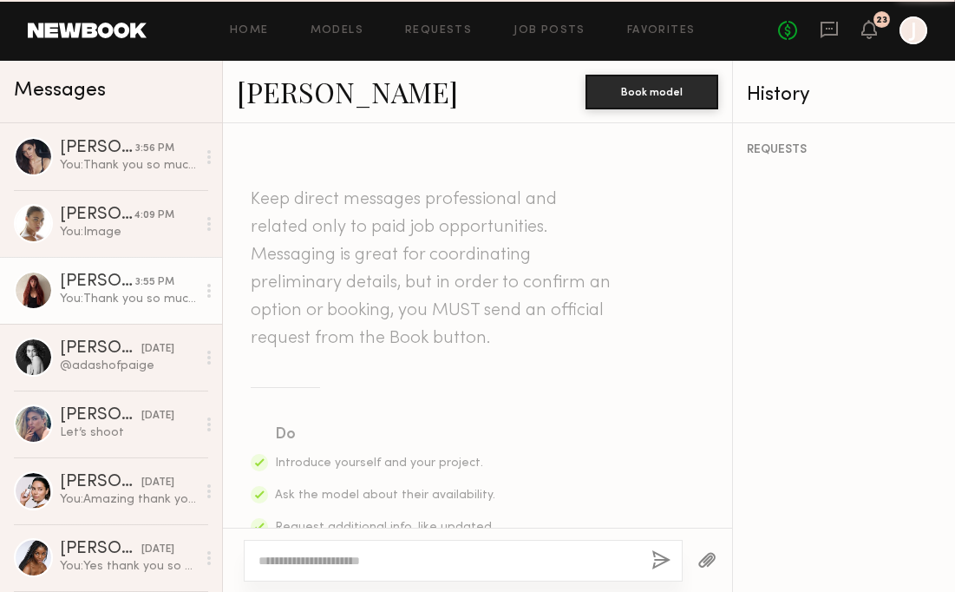
scroll to position [2186, 0]
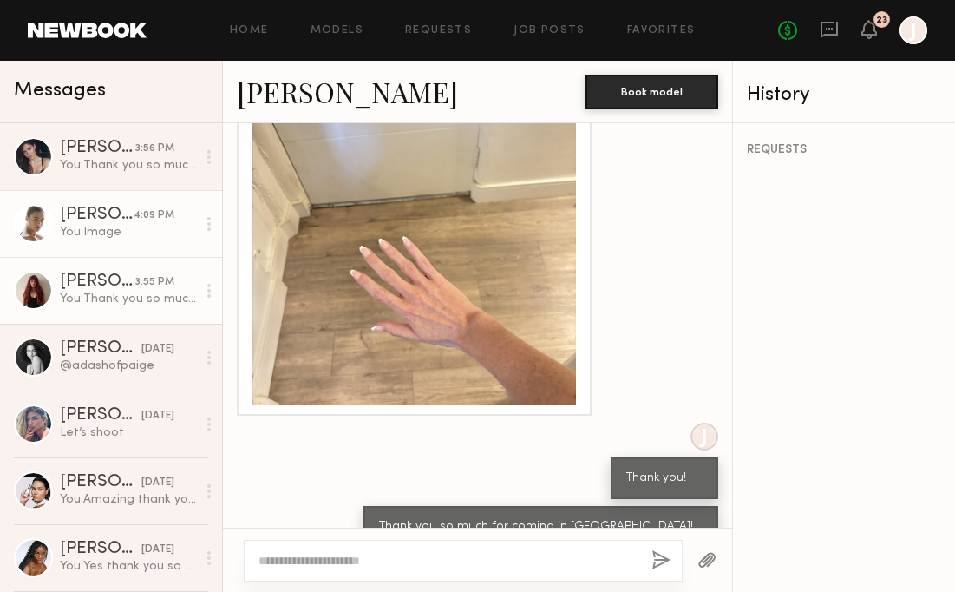
click at [119, 251] on link "[PERSON_NAME] 4:09 PM You: Image" at bounding box center [111, 223] width 222 height 67
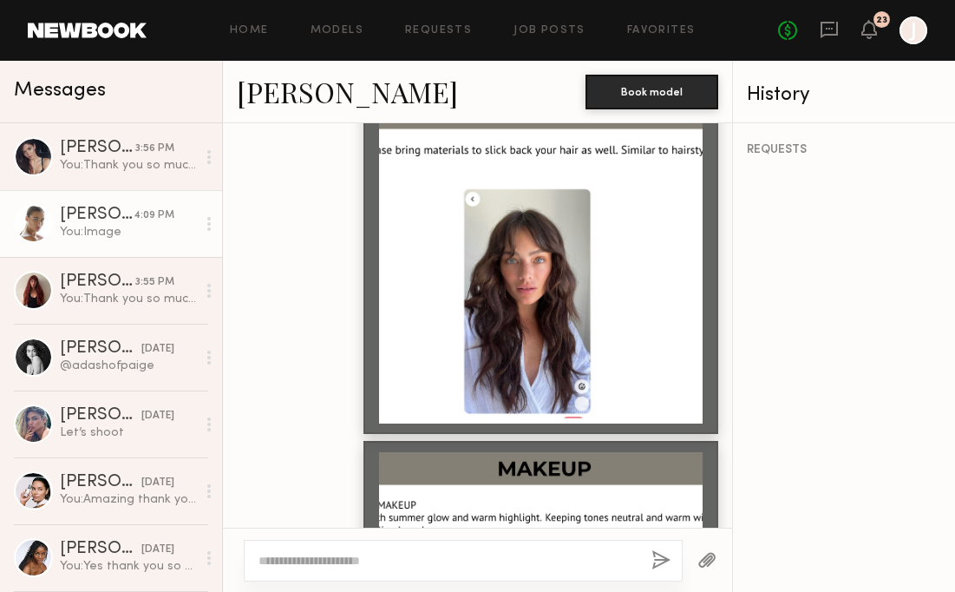
scroll to position [2616, 0]
